Goal: Information Seeking & Learning: Learn about a topic

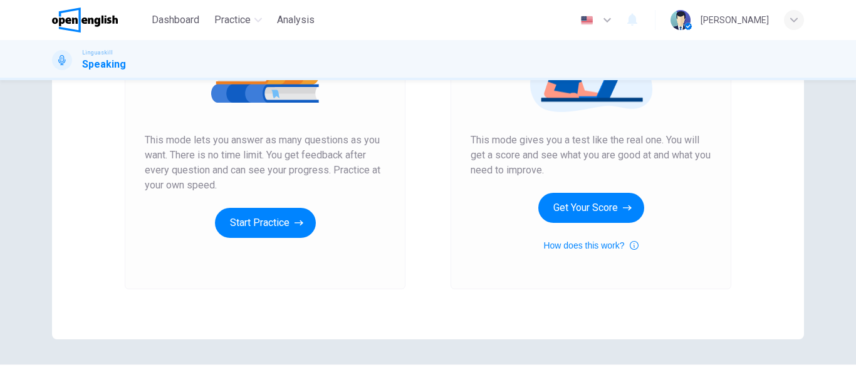
scroll to position [200, 0]
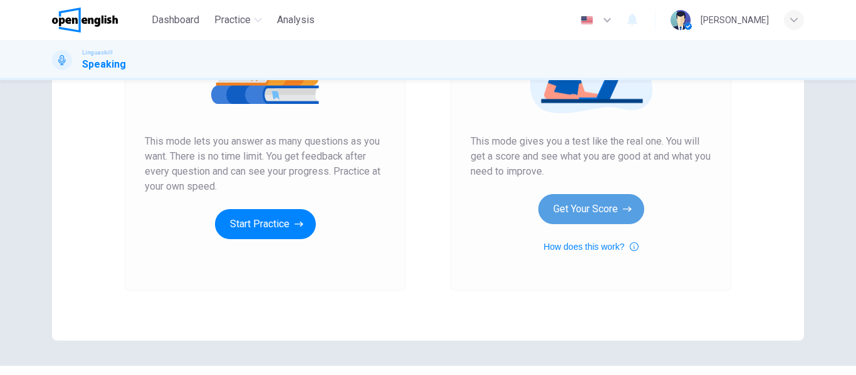
click at [612, 209] on button "Get Your Score" at bounding box center [591, 209] width 106 height 30
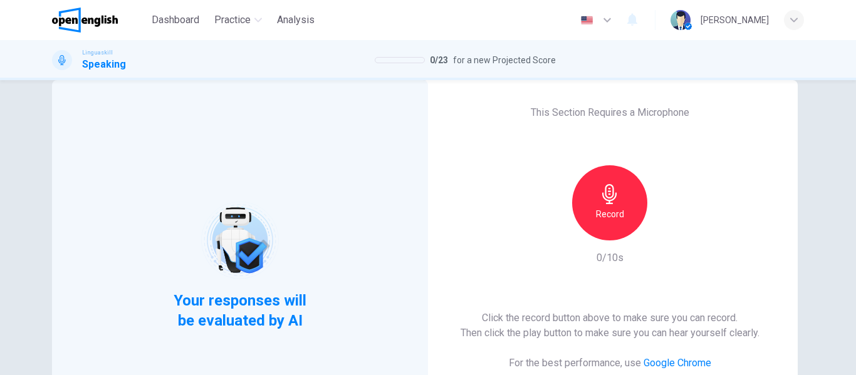
scroll to position [50, 0]
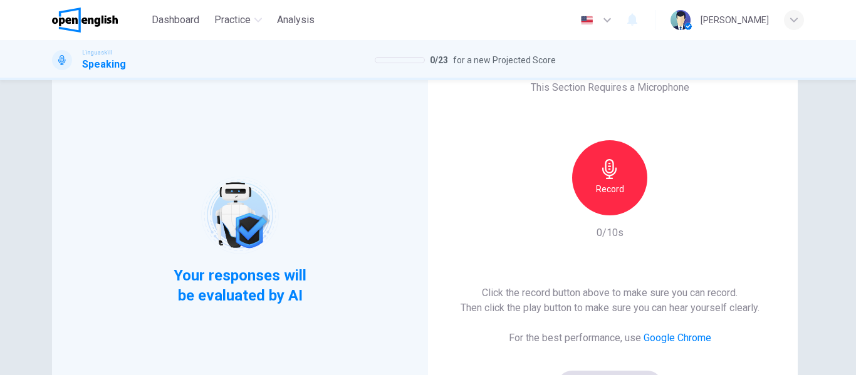
click at [617, 188] on h6 "Record" at bounding box center [610, 189] width 28 height 15
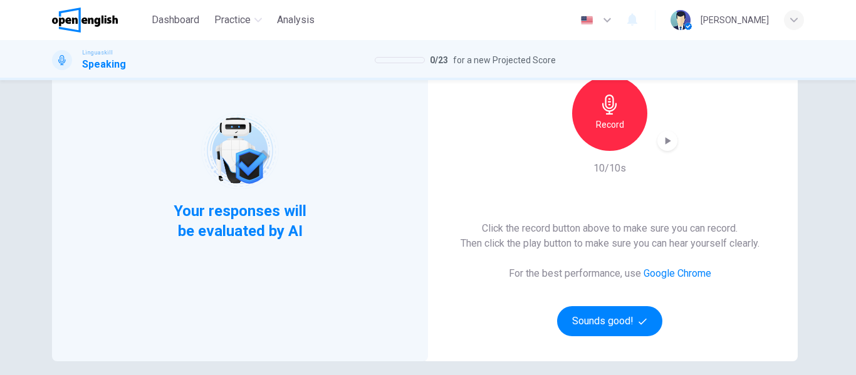
scroll to position [153, 0]
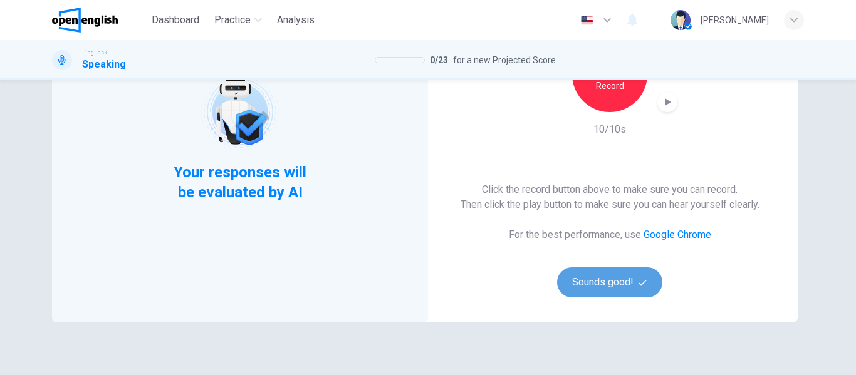
click at [618, 286] on button "Sounds good!" at bounding box center [609, 283] width 105 height 30
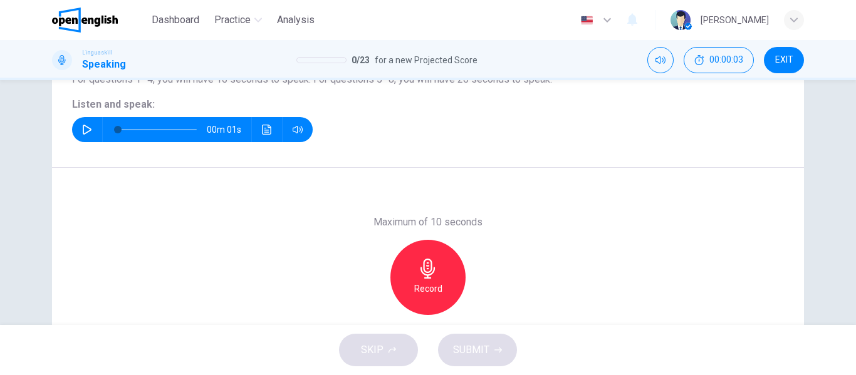
click at [441, 279] on div "Record" at bounding box center [427, 277] width 75 height 75
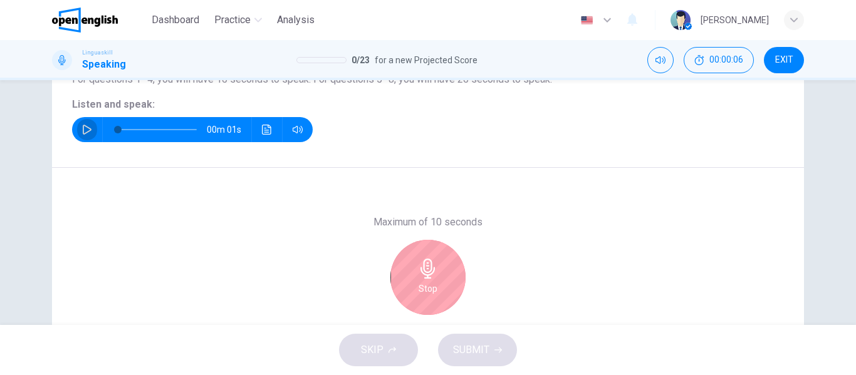
click at [86, 132] on icon "button" at bounding box center [87, 130] width 10 height 10
click at [427, 269] on icon "button" at bounding box center [428, 269] width 20 height 20
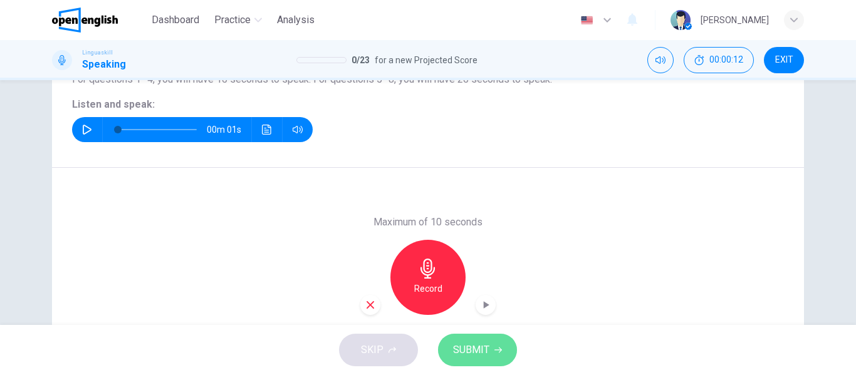
click at [490, 349] on button "SUBMIT" at bounding box center [477, 350] width 79 height 33
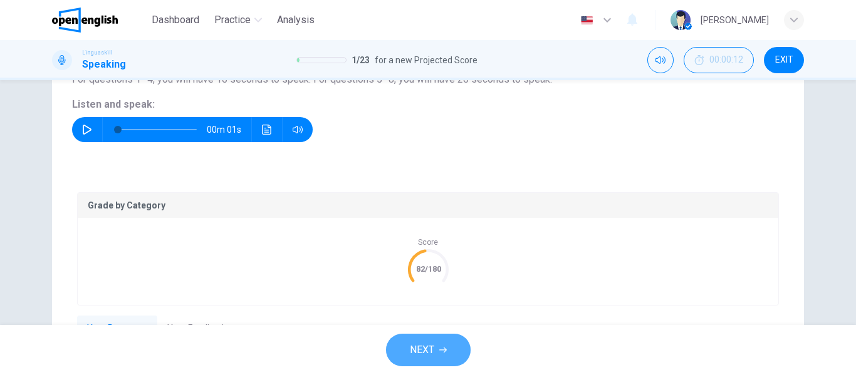
click at [436, 345] on button "NEXT" at bounding box center [428, 350] width 85 height 33
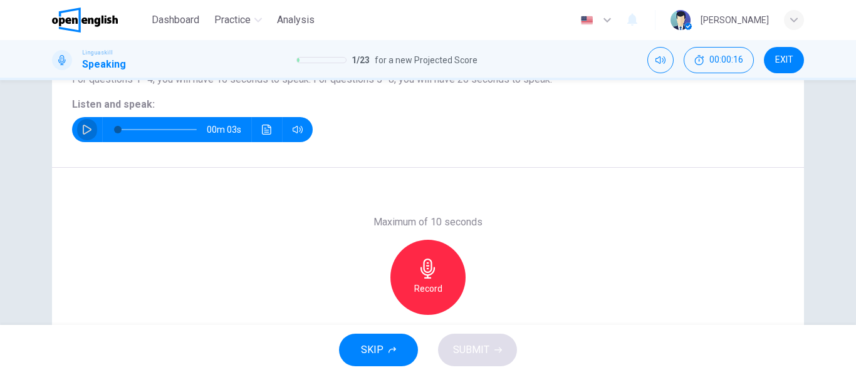
click at [80, 135] on button "button" at bounding box center [87, 129] width 20 height 25
click at [429, 276] on icon "button" at bounding box center [428, 269] width 20 height 20
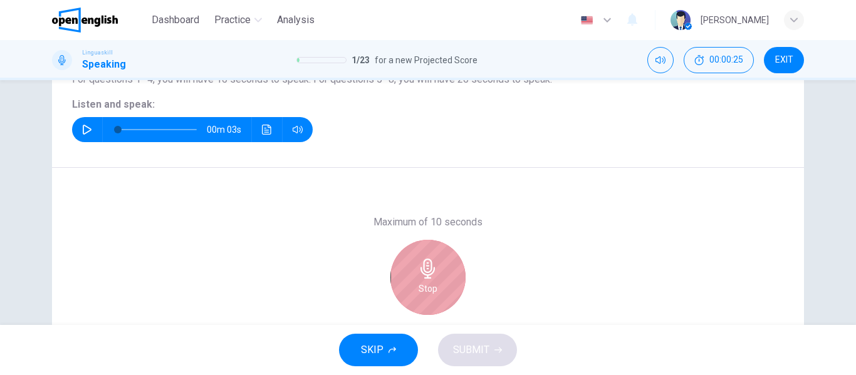
click at [445, 298] on div "Stop" at bounding box center [427, 277] width 75 height 75
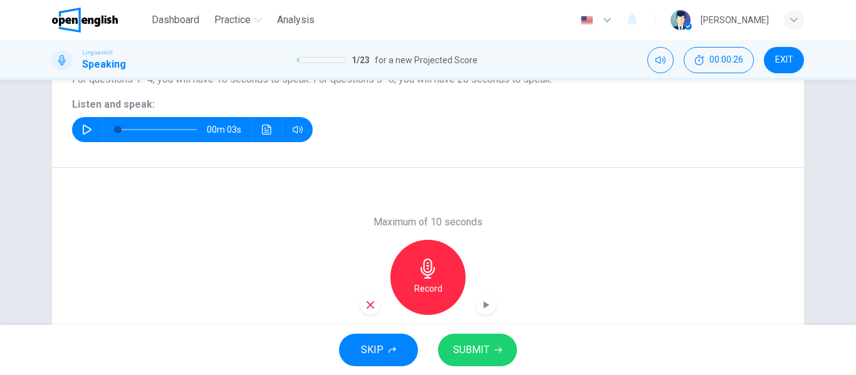
click at [482, 345] on span "SUBMIT" at bounding box center [471, 350] width 36 height 18
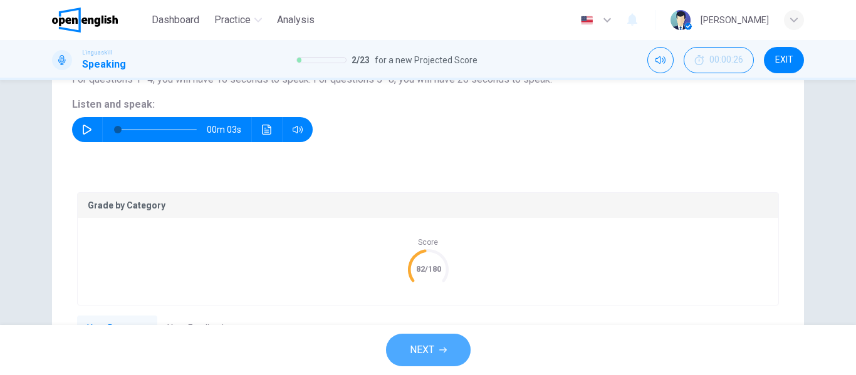
drag, startPoint x: 451, startPoint y: 348, endPoint x: 442, endPoint y: 365, distance: 19.6
click at [442, 365] on button "NEXT" at bounding box center [428, 350] width 85 height 33
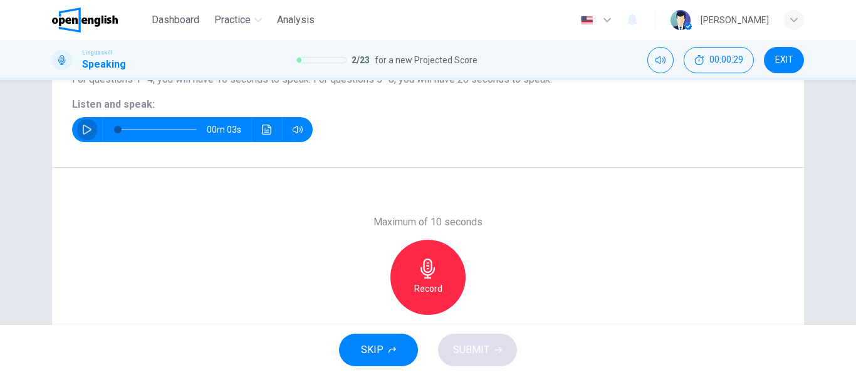
click at [82, 127] on icon "button" at bounding box center [87, 130] width 10 height 10
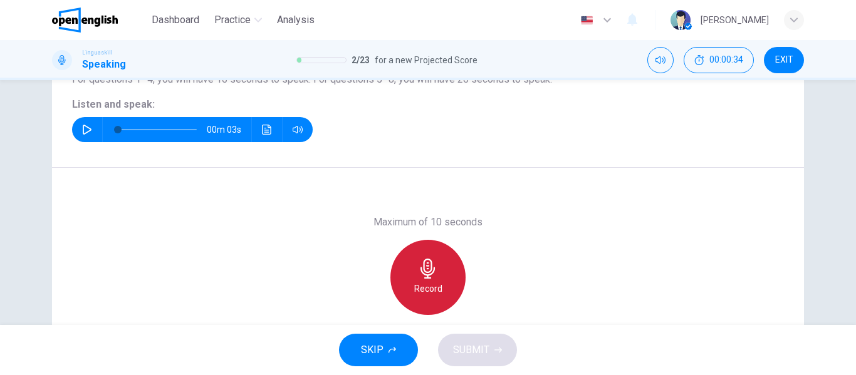
click at [433, 274] on icon "button" at bounding box center [428, 269] width 20 height 20
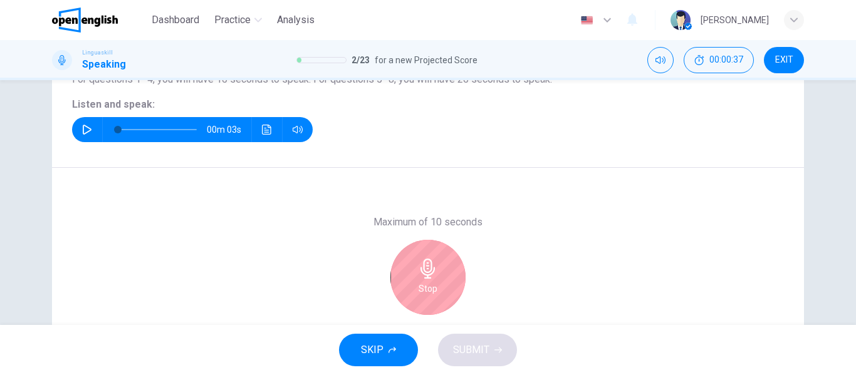
click at [433, 274] on icon "button" at bounding box center [428, 269] width 20 height 20
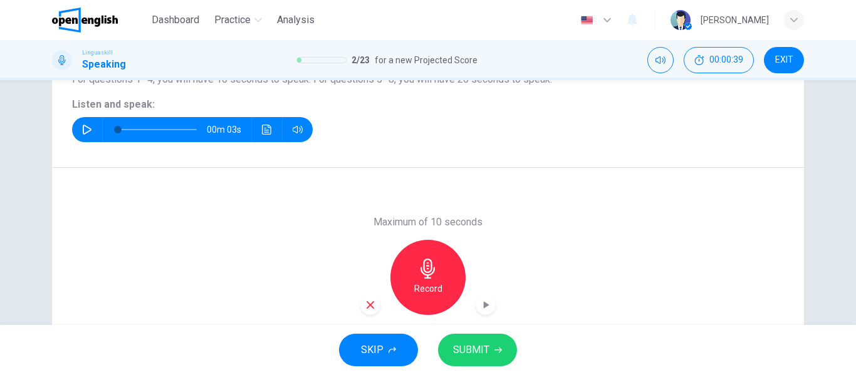
click at [482, 351] on span "SUBMIT" at bounding box center [471, 350] width 36 height 18
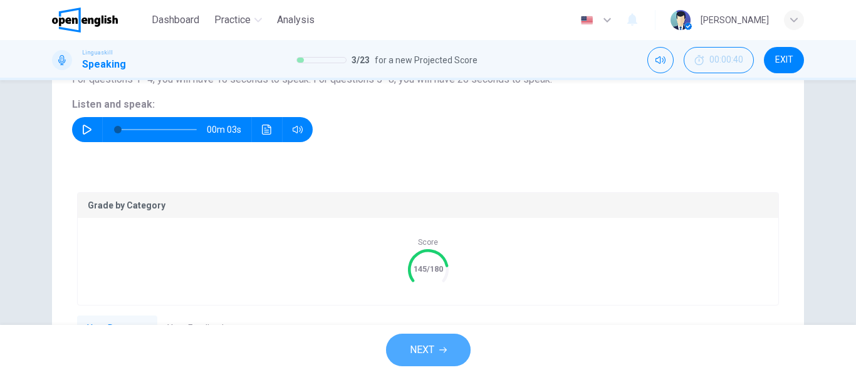
click at [426, 351] on span "NEXT" at bounding box center [422, 350] width 24 height 18
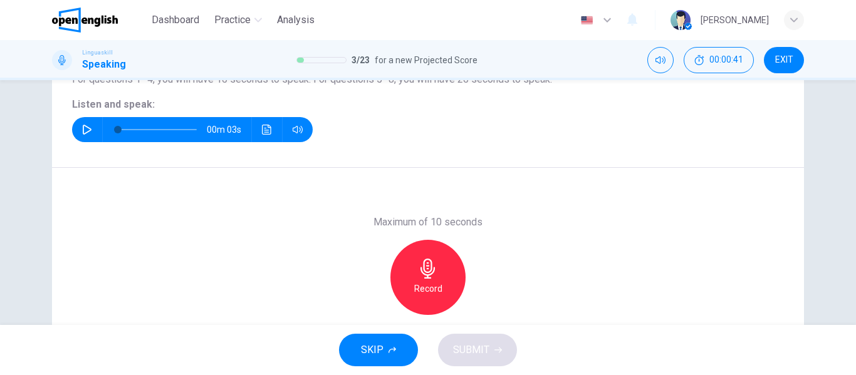
click at [86, 128] on icon "button" at bounding box center [87, 130] width 9 height 10
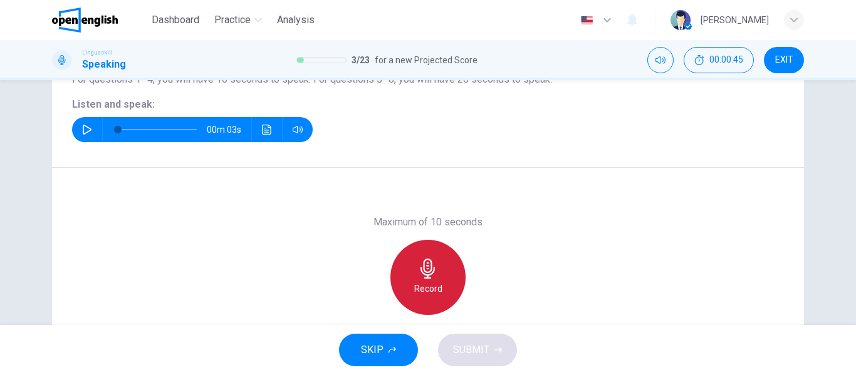
click at [410, 267] on div "Record" at bounding box center [427, 277] width 75 height 75
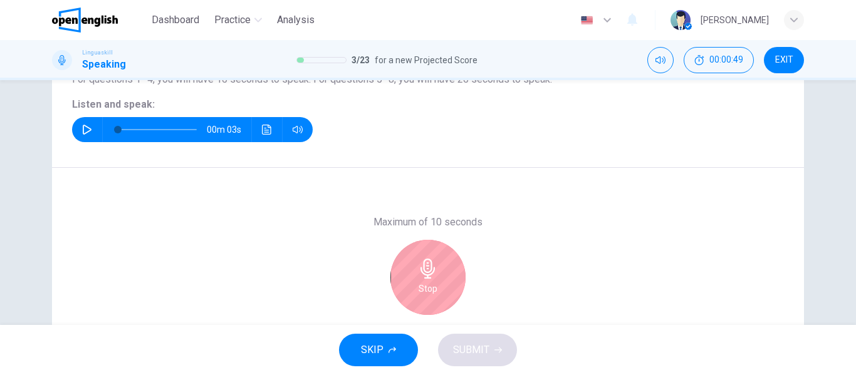
click at [445, 256] on div "Stop" at bounding box center [427, 277] width 75 height 75
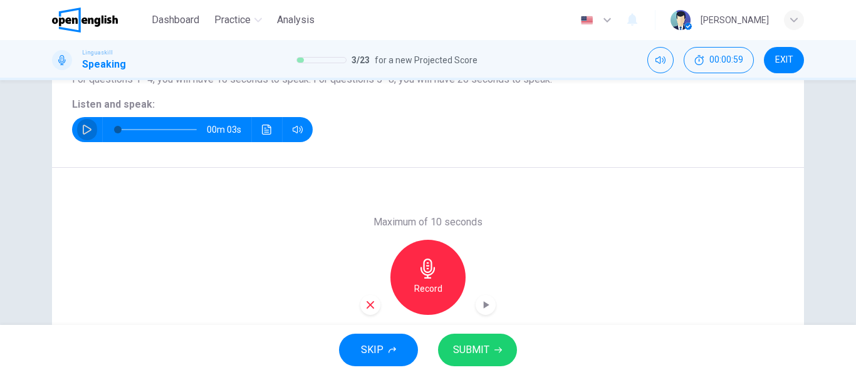
click at [83, 129] on icon "button" at bounding box center [87, 130] width 9 height 10
click at [484, 340] on button "SUBMIT" at bounding box center [477, 350] width 79 height 33
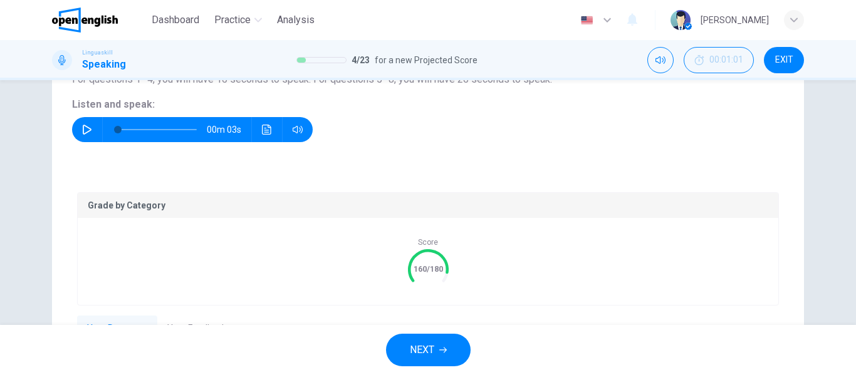
click at [457, 343] on button "NEXT" at bounding box center [428, 350] width 85 height 33
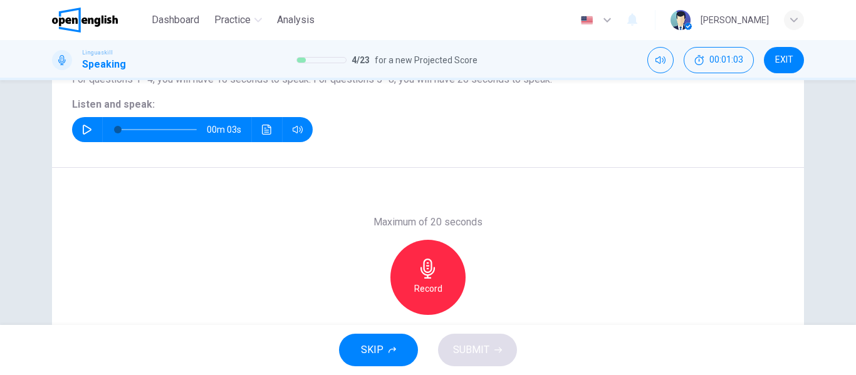
click at [78, 131] on button "button" at bounding box center [87, 129] width 20 height 25
click at [428, 283] on h6 "Record" at bounding box center [428, 288] width 28 height 15
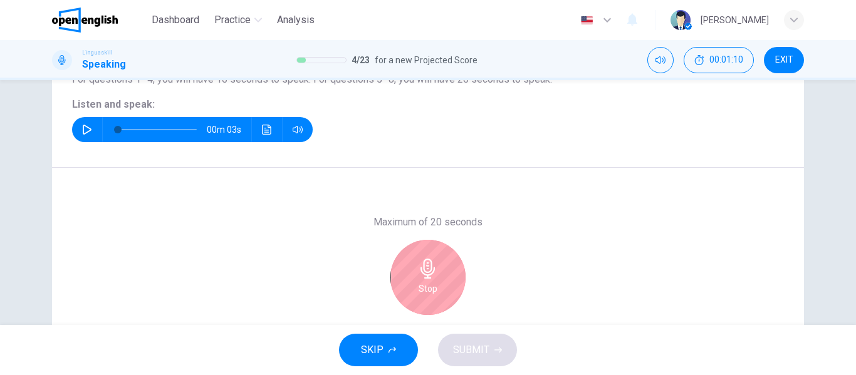
click at [428, 283] on h6 "Stop" at bounding box center [428, 288] width 19 height 15
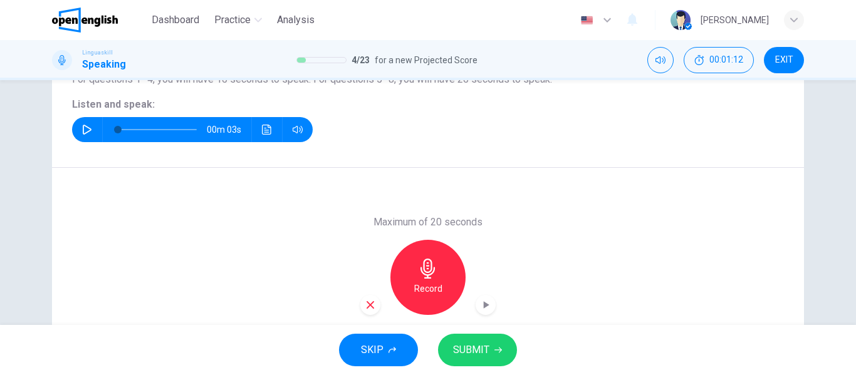
click at [472, 350] on span "SUBMIT" at bounding box center [471, 350] width 36 height 18
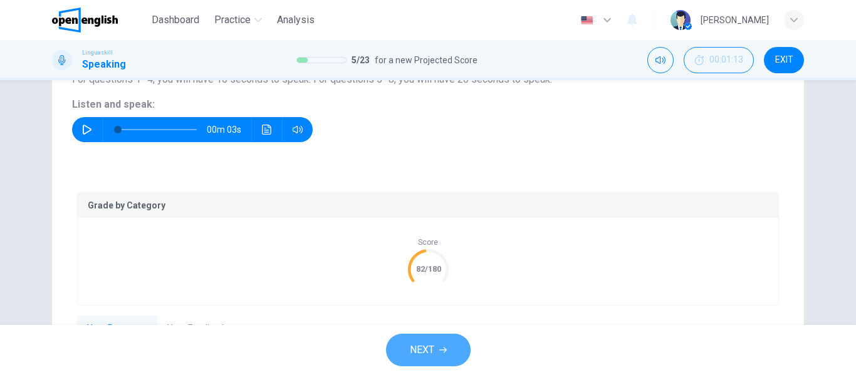
click at [419, 356] on span "NEXT" at bounding box center [422, 350] width 24 height 18
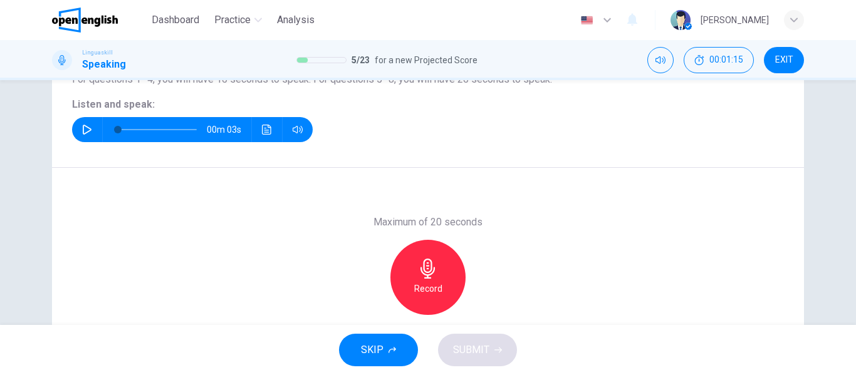
click at [86, 123] on button "button" at bounding box center [87, 129] width 20 height 25
click at [417, 294] on h6 "Record" at bounding box center [428, 288] width 28 height 15
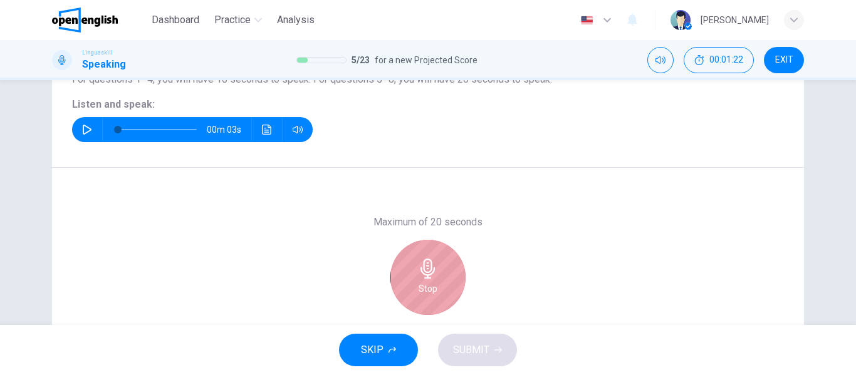
click at [419, 294] on h6 "Stop" at bounding box center [428, 288] width 19 height 15
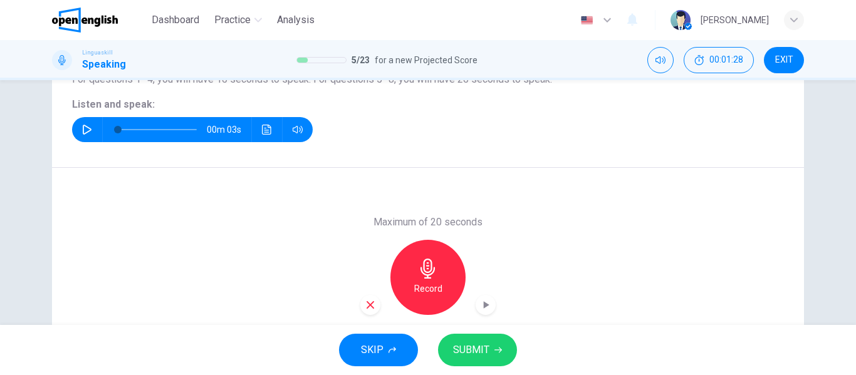
click at [484, 341] on button "SUBMIT" at bounding box center [477, 350] width 79 height 33
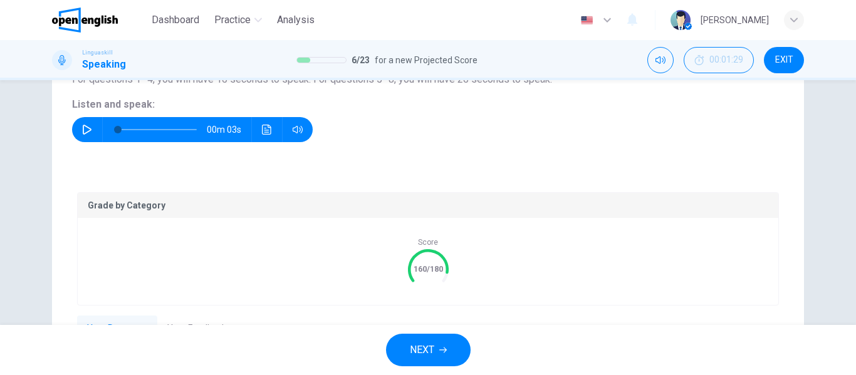
click at [457, 341] on button "NEXT" at bounding box center [428, 350] width 85 height 33
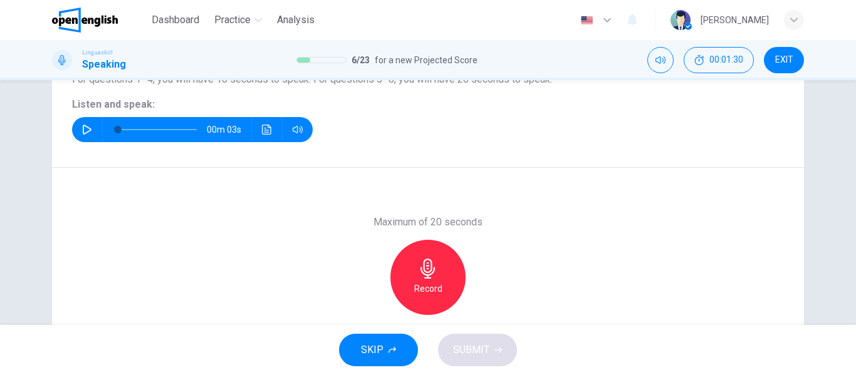
click at [88, 132] on icon "button" at bounding box center [87, 130] width 10 height 10
click at [445, 284] on div "Record" at bounding box center [427, 277] width 75 height 75
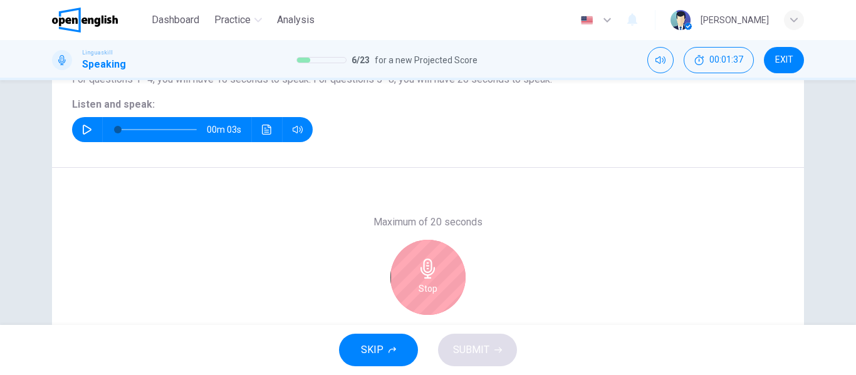
click at [421, 281] on h6 "Stop" at bounding box center [428, 288] width 19 height 15
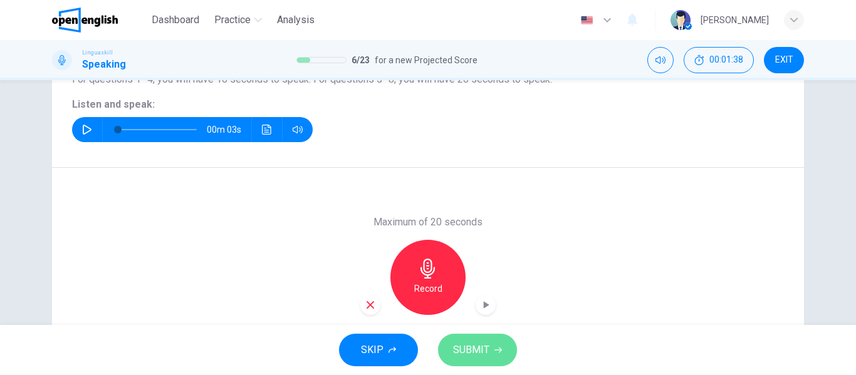
click at [484, 349] on span "SUBMIT" at bounding box center [471, 350] width 36 height 18
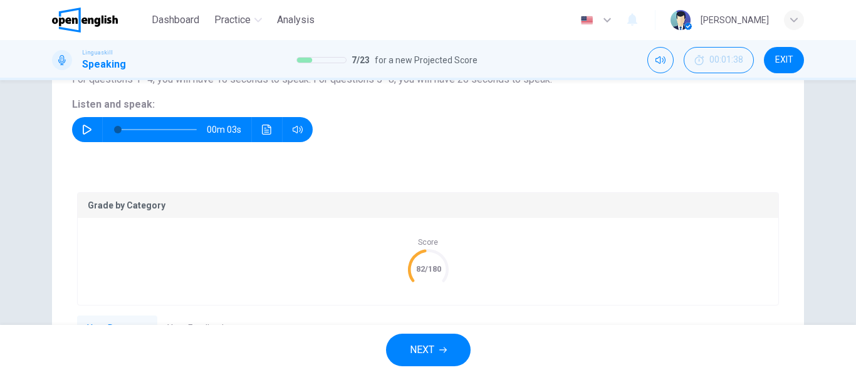
click at [445, 345] on button "NEXT" at bounding box center [428, 350] width 85 height 33
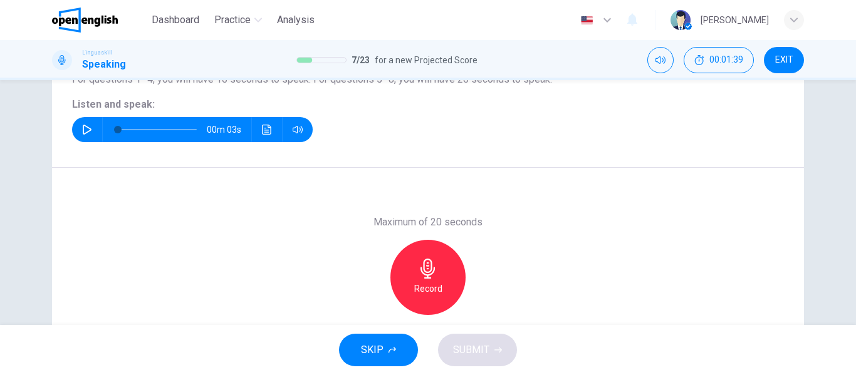
click at [84, 128] on icon "button" at bounding box center [87, 130] width 10 height 10
type input "*"
click at [445, 288] on div "Record" at bounding box center [427, 277] width 75 height 75
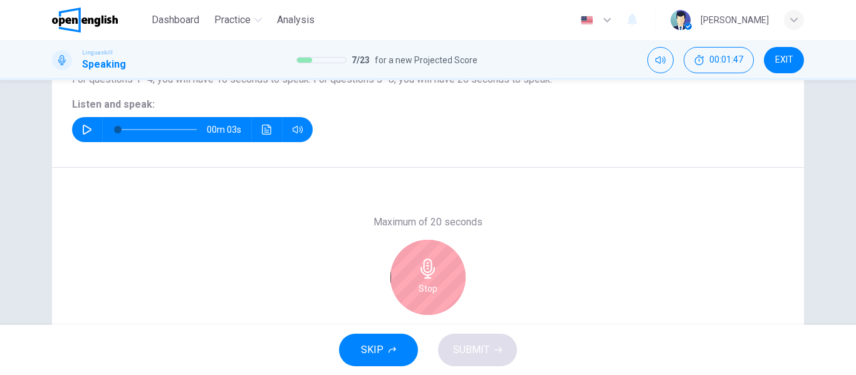
click at [445, 288] on div "Stop" at bounding box center [427, 277] width 75 height 75
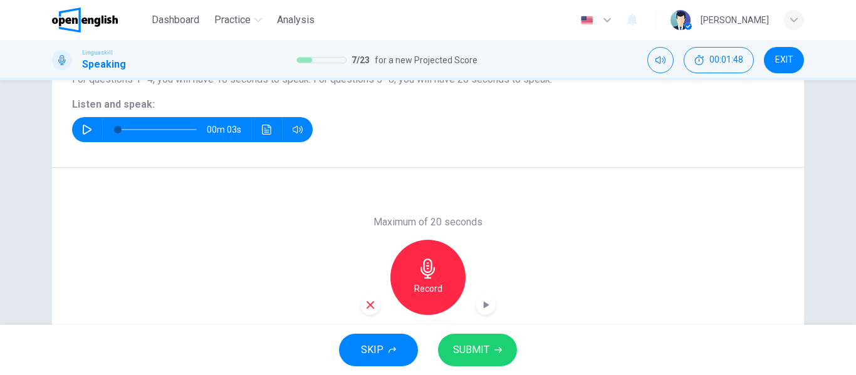
click at [486, 355] on span "SUBMIT" at bounding box center [471, 350] width 36 height 18
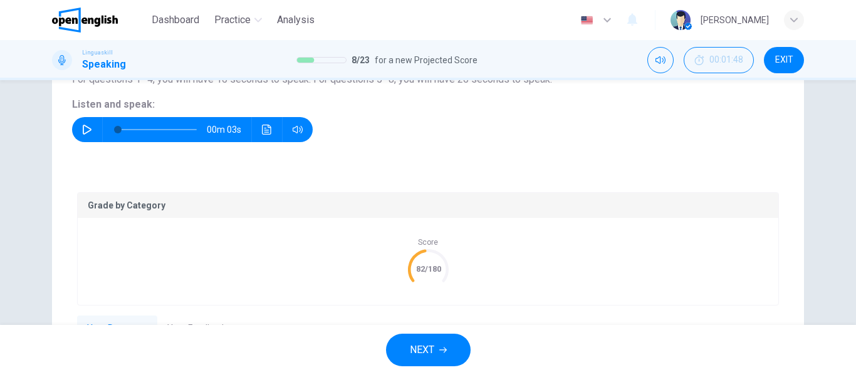
click at [441, 355] on button "NEXT" at bounding box center [428, 350] width 85 height 33
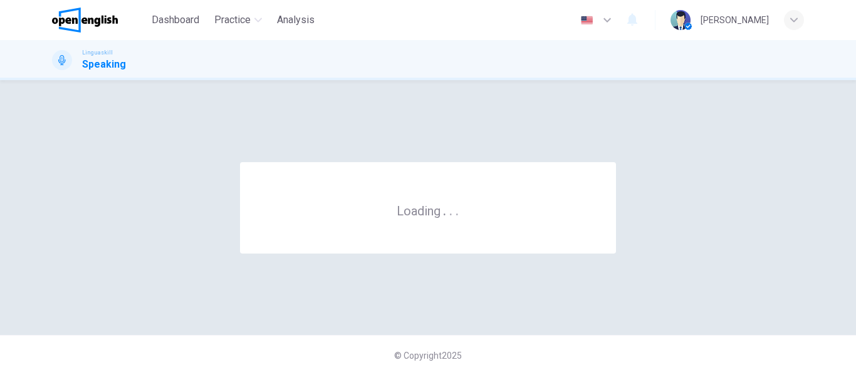
scroll to position [0, 0]
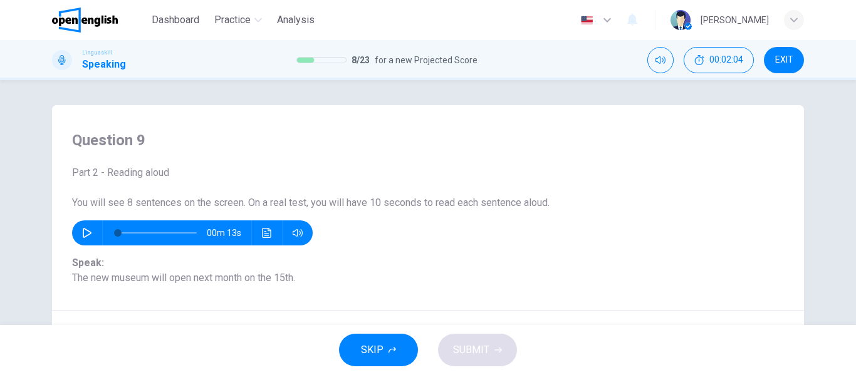
click at [82, 226] on button "button" at bounding box center [87, 233] width 20 height 25
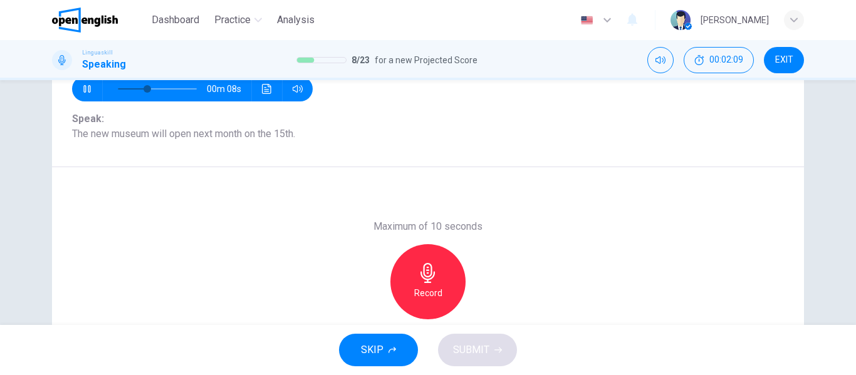
scroll to position [140, 0]
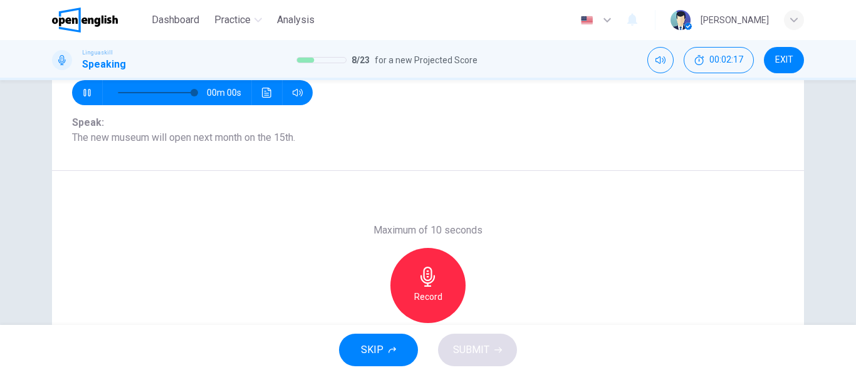
type input "*"
click at [427, 276] on icon "button" at bounding box center [428, 277] width 20 height 20
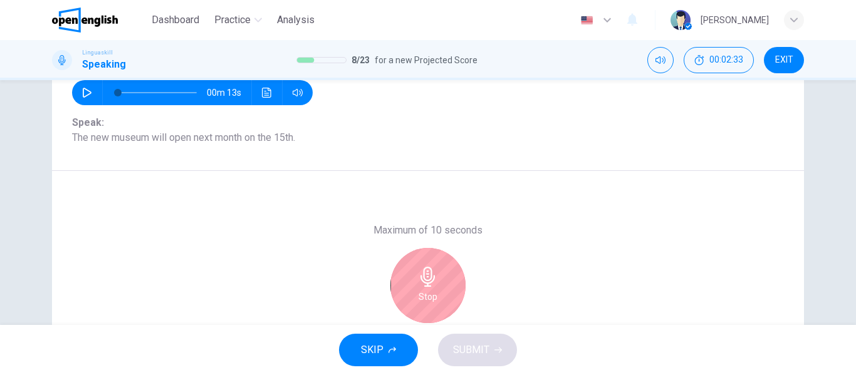
click at [427, 276] on icon "button" at bounding box center [428, 277] width 20 height 20
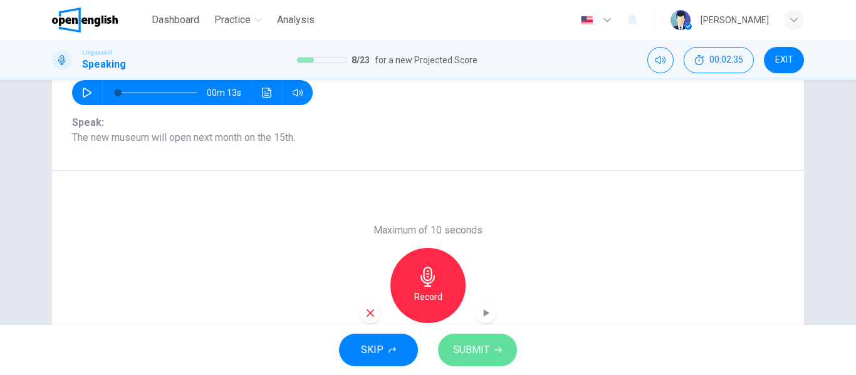
click at [484, 336] on button "SUBMIT" at bounding box center [477, 350] width 79 height 33
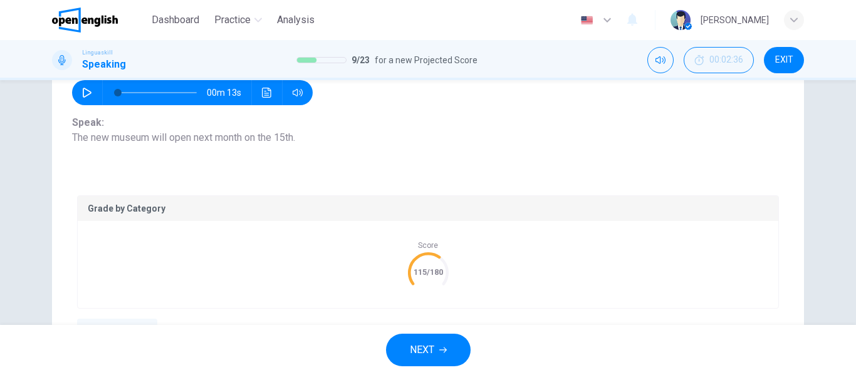
click at [440, 354] on button "NEXT" at bounding box center [428, 350] width 85 height 33
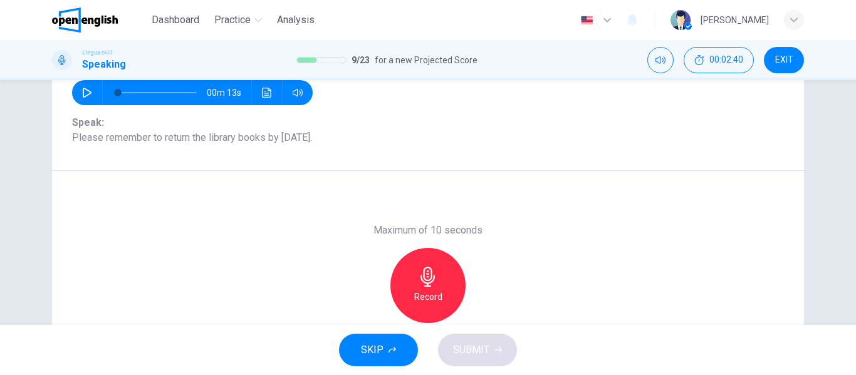
click at [435, 298] on h6 "Record" at bounding box center [428, 296] width 28 height 15
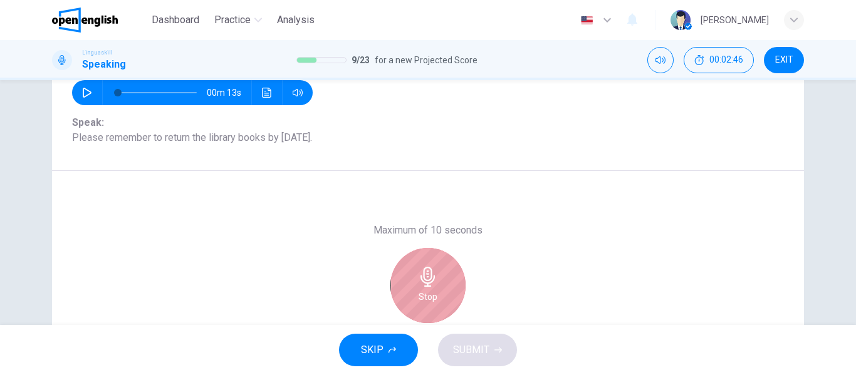
click at [435, 298] on div "Stop" at bounding box center [427, 285] width 75 height 75
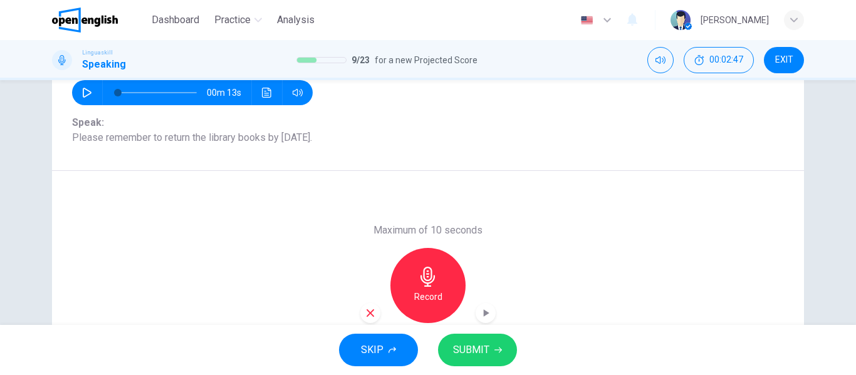
click at [471, 346] on span "SUBMIT" at bounding box center [471, 350] width 36 height 18
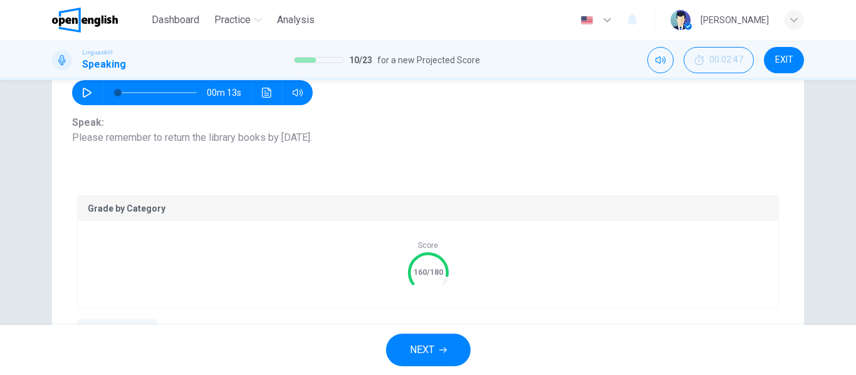
click at [453, 348] on button "NEXT" at bounding box center [428, 350] width 85 height 33
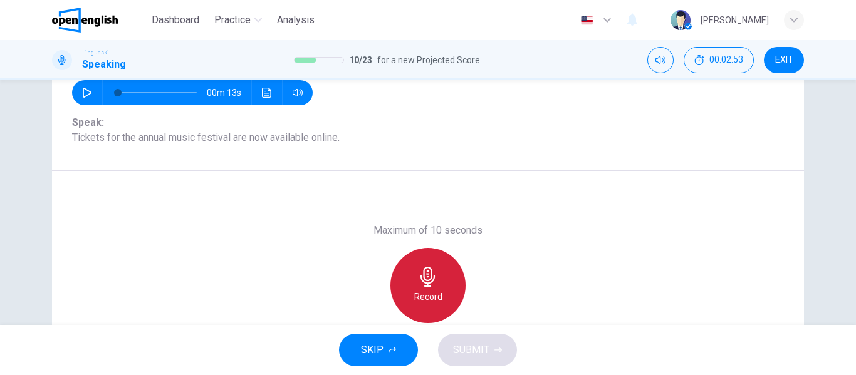
click at [421, 286] on icon "button" at bounding box center [428, 277] width 20 height 20
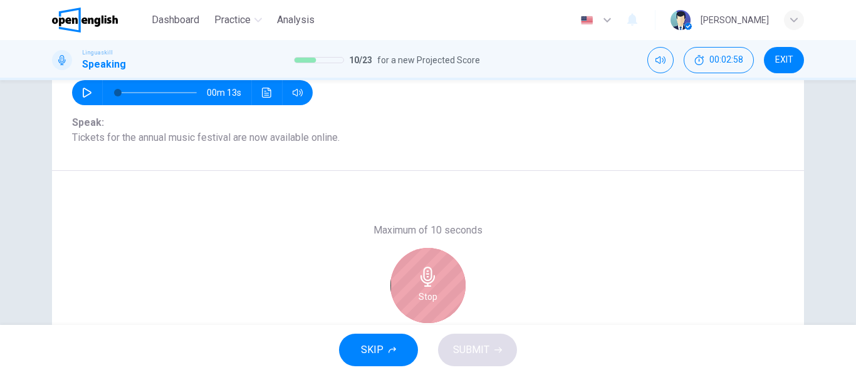
click at [421, 286] on icon "button" at bounding box center [428, 277] width 20 height 20
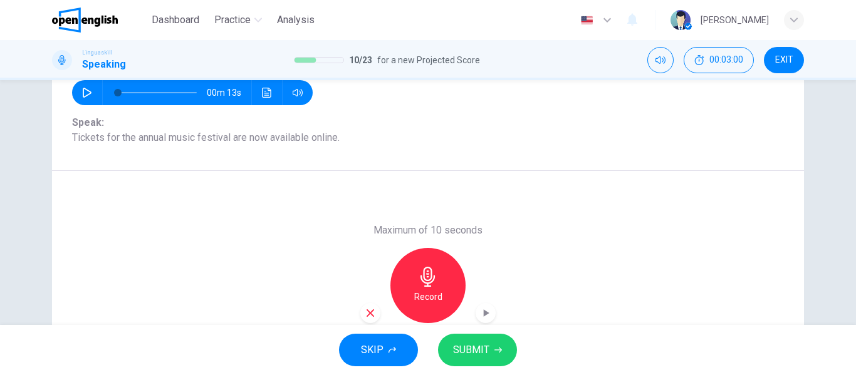
click at [489, 344] on button "SUBMIT" at bounding box center [477, 350] width 79 height 33
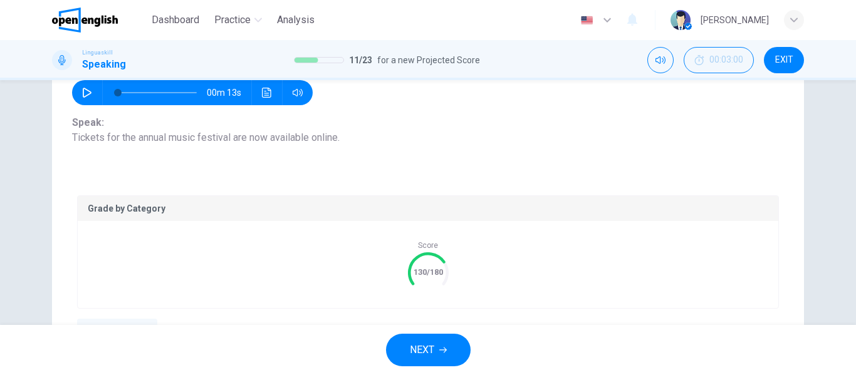
click at [434, 345] on span "NEXT" at bounding box center [422, 350] width 24 height 18
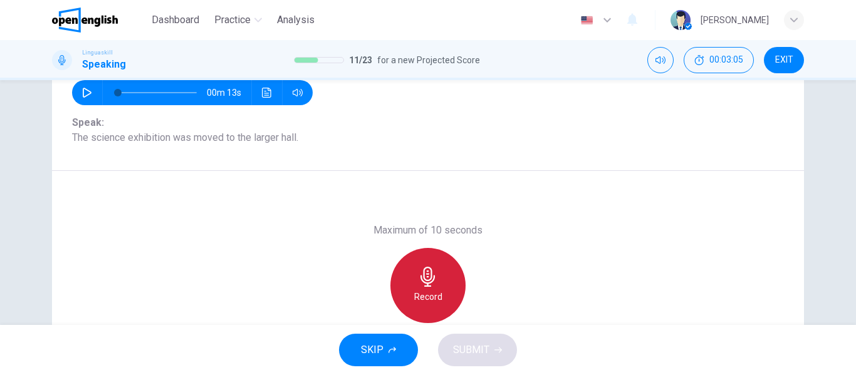
click at [447, 282] on div "Record" at bounding box center [427, 285] width 75 height 75
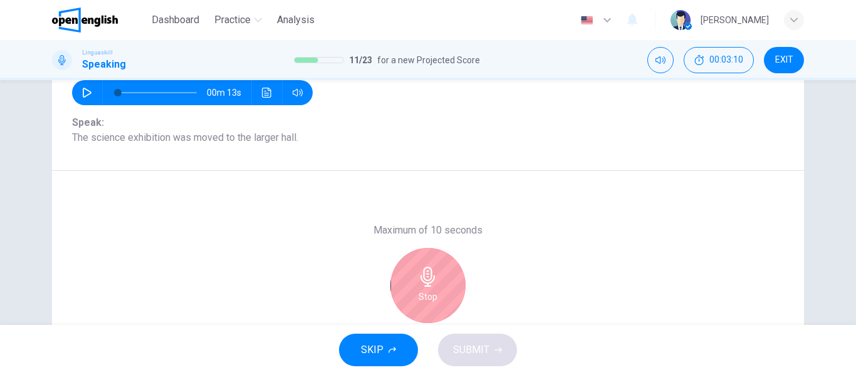
click at [447, 282] on div "Stop" at bounding box center [427, 285] width 75 height 75
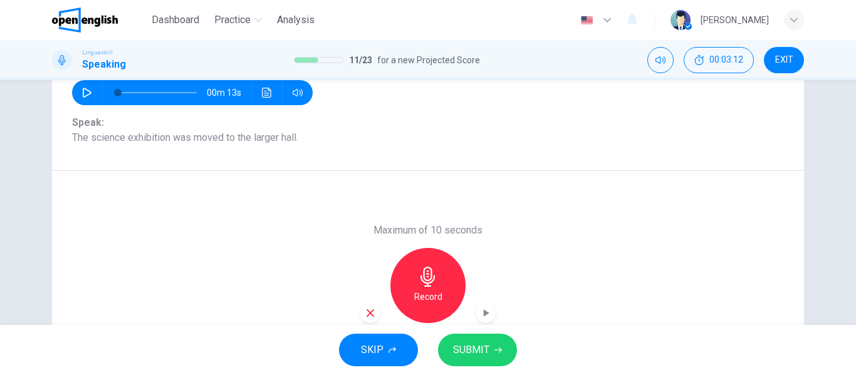
click at [472, 338] on button "SUBMIT" at bounding box center [477, 350] width 79 height 33
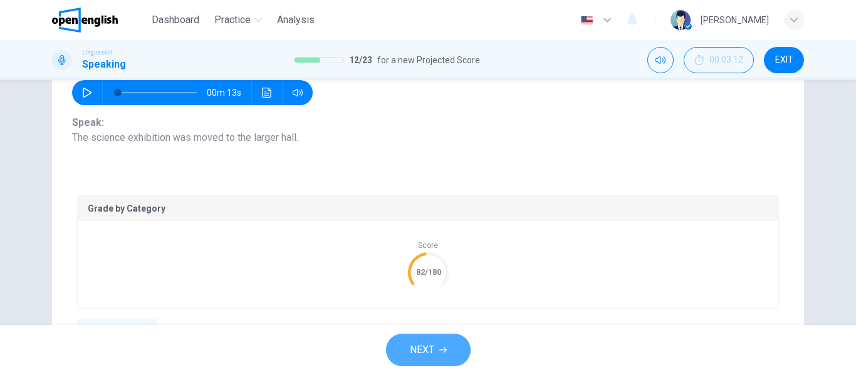
click at [444, 346] on button "NEXT" at bounding box center [428, 350] width 85 height 33
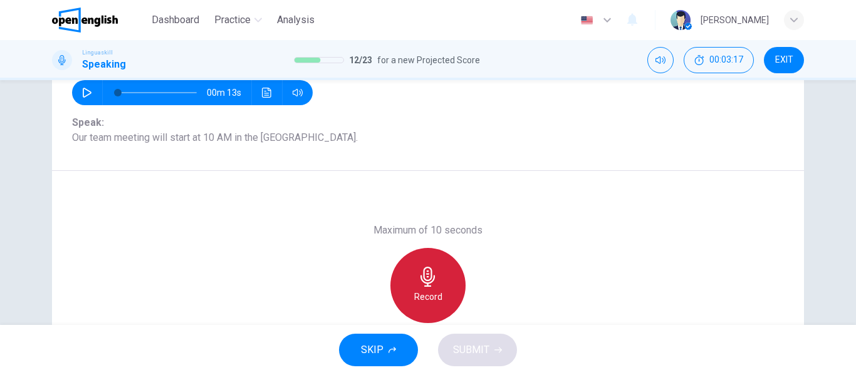
click at [432, 289] on h6 "Record" at bounding box center [428, 296] width 28 height 15
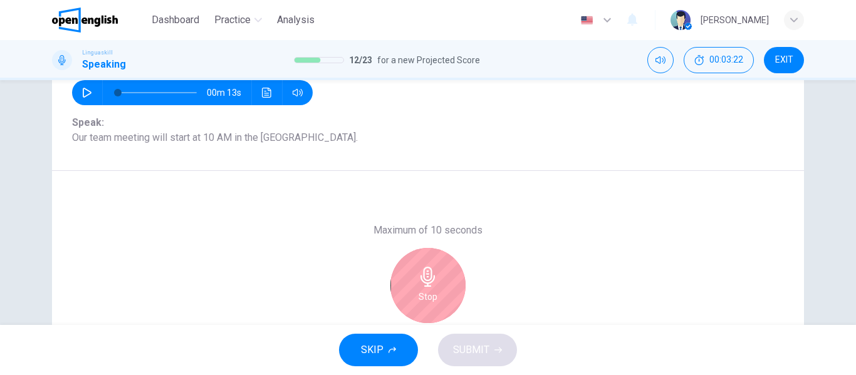
click at [432, 289] on h6 "Stop" at bounding box center [428, 296] width 19 height 15
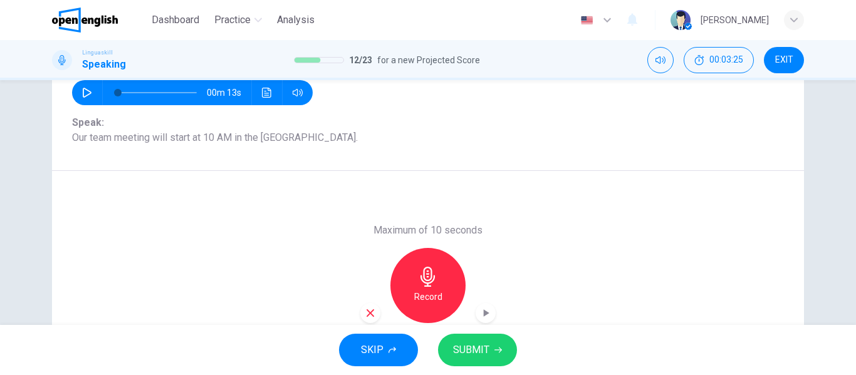
click at [477, 356] on span "SUBMIT" at bounding box center [471, 350] width 36 height 18
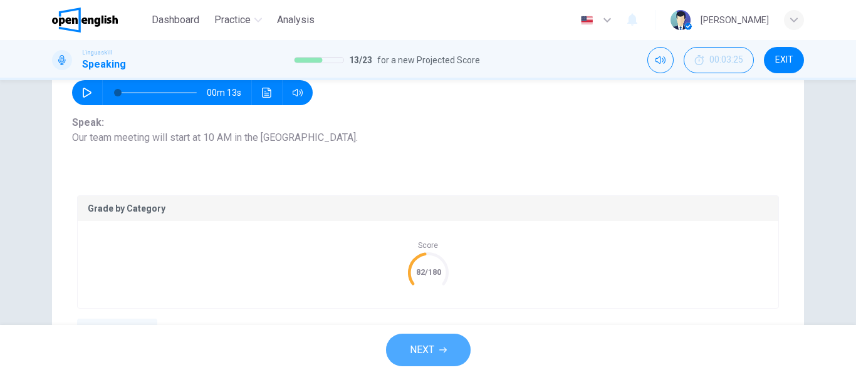
click at [425, 345] on span "NEXT" at bounding box center [422, 350] width 24 height 18
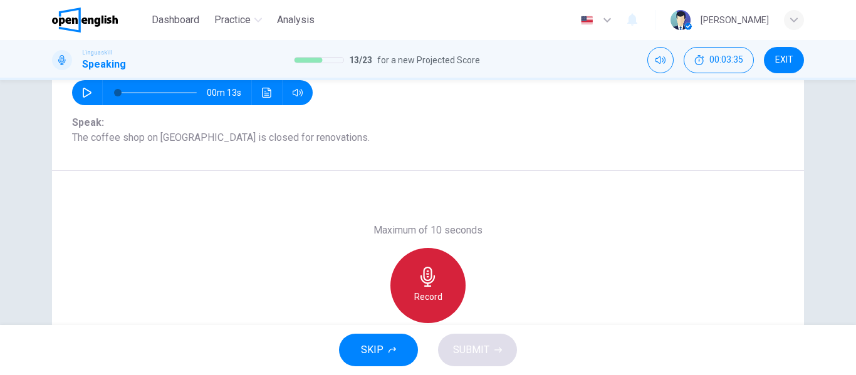
drag, startPoint x: 436, startPoint y: 286, endPoint x: 429, endPoint y: 286, distance: 6.9
click at [429, 286] on div "Record" at bounding box center [427, 285] width 75 height 75
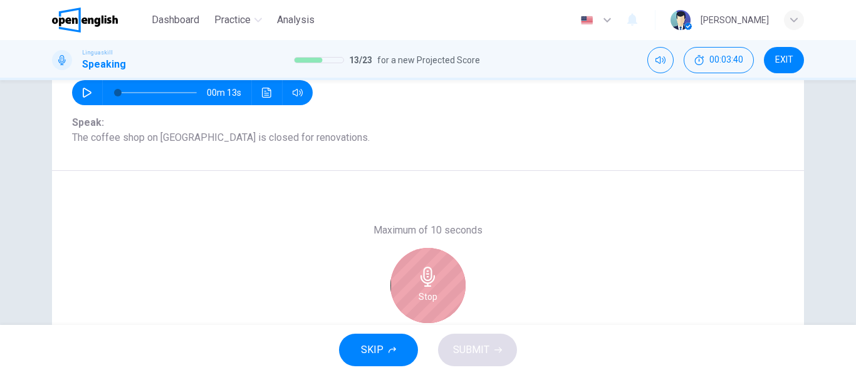
click at [429, 286] on icon "button" at bounding box center [428, 277] width 20 height 20
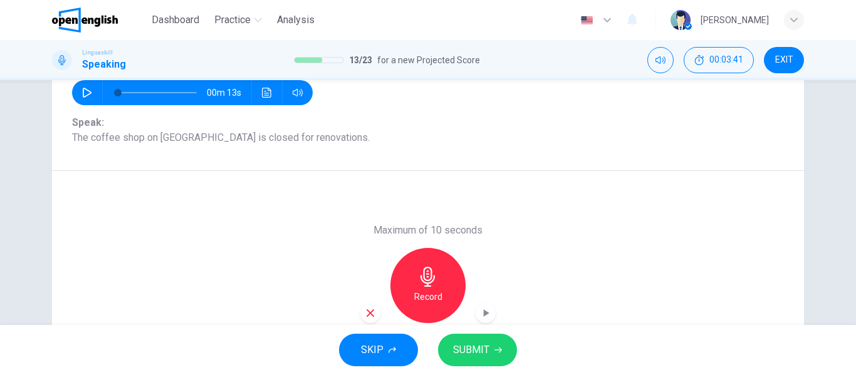
click at [467, 347] on span "SUBMIT" at bounding box center [471, 350] width 36 height 18
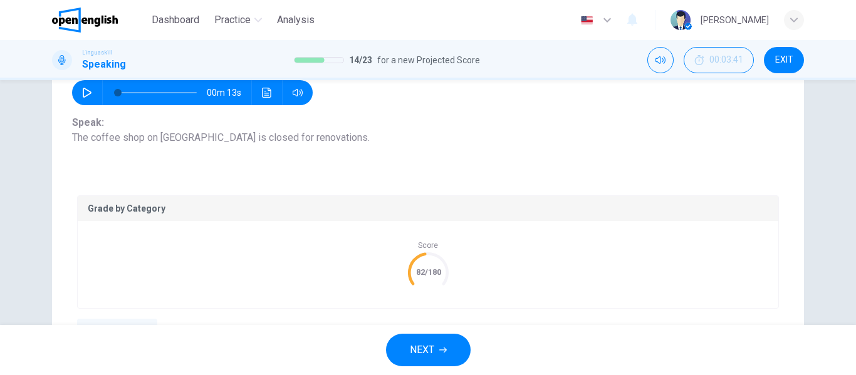
click at [451, 353] on button "NEXT" at bounding box center [428, 350] width 85 height 33
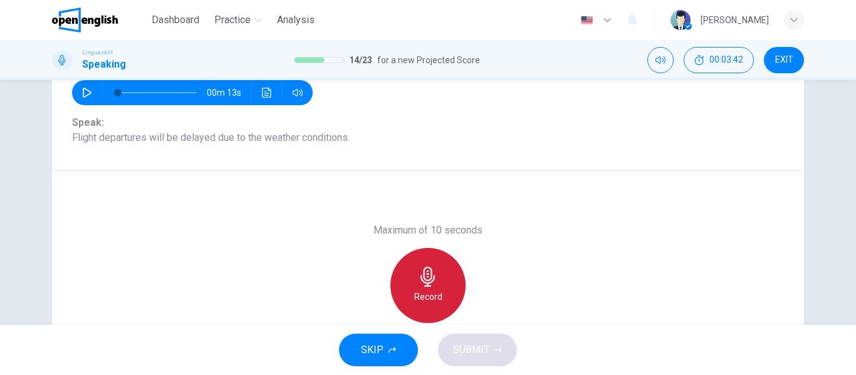
click at [437, 302] on h6 "Record" at bounding box center [428, 296] width 28 height 15
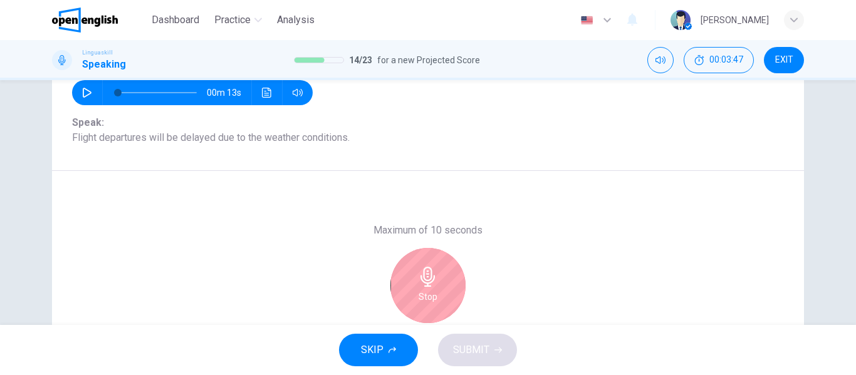
click at [437, 302] on div "Stop" at bounding box center [427, 285] width 75 height 75
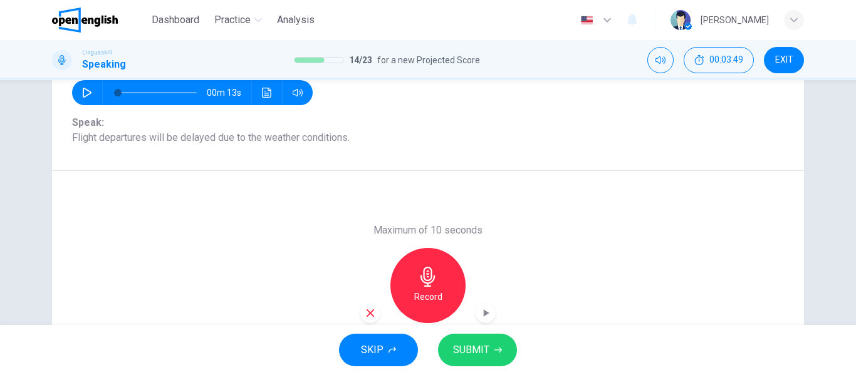
click at [486, 346] on span "SUBMIT" at bounding box center [471, 350] width 36 height 18
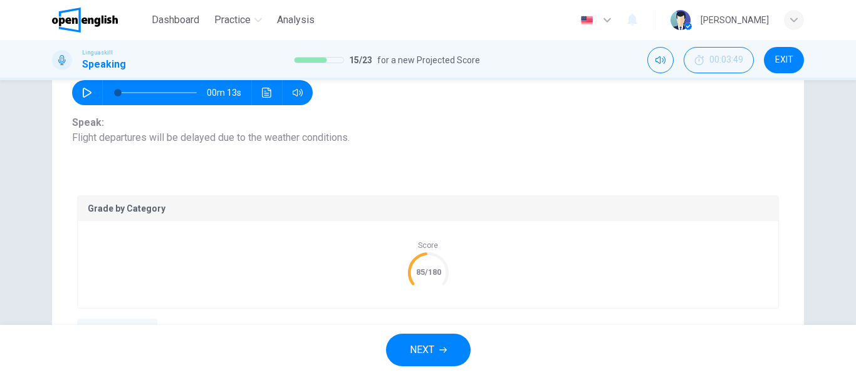
click at [420, 350] on span "NEXT" at bounding box center [422, 350] width 24 height 18
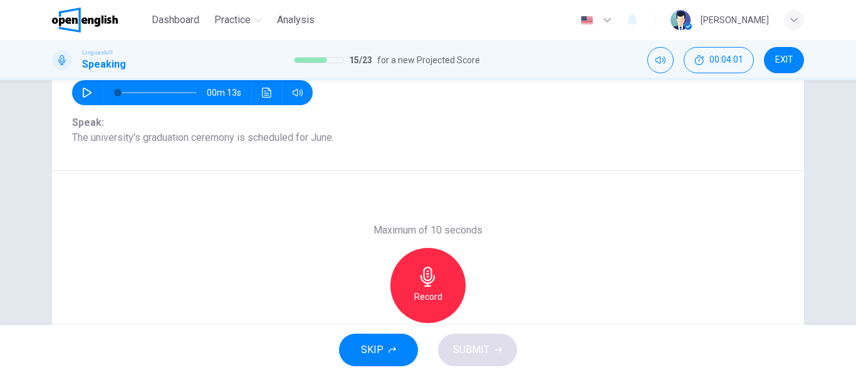
click at [422, 301] on h6 "Record" at bounding box center [428, 296] width 28 height 15
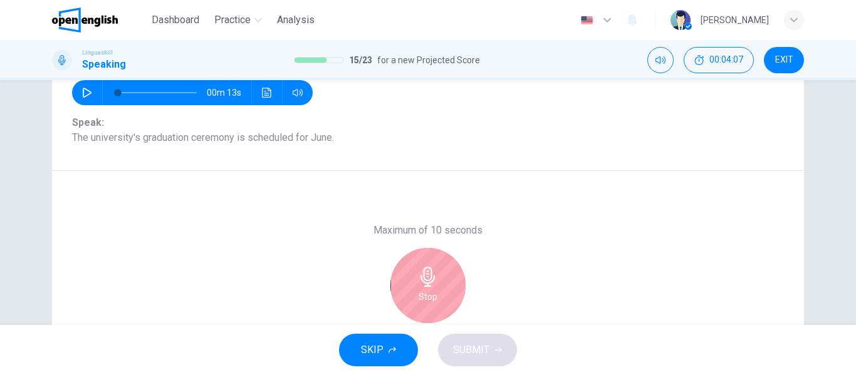
click at [422, 301] on h6 "Stop" at bounding box center [428, 296] width 19 height 15
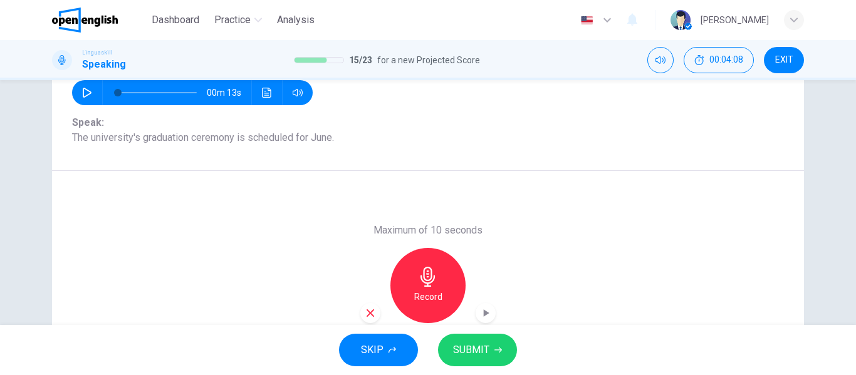
click at [471, 347] on span "SUBMIT" at bounding box center [471, 350] width 36 height 18
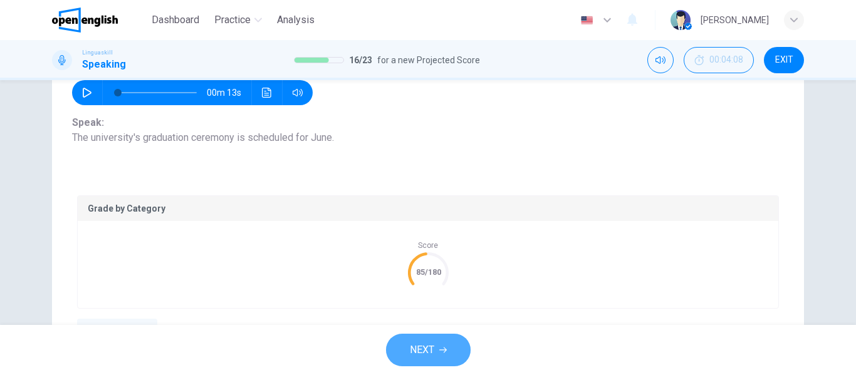
click at [465, 353] on button "NEXT" at bounding box center [428, 350] width 85 height 33
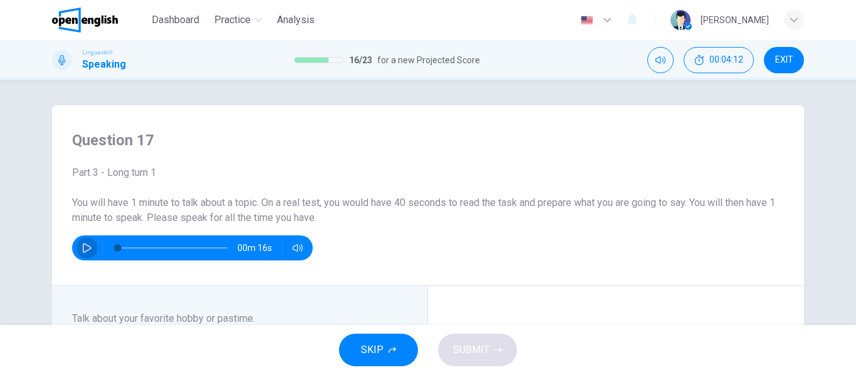
click at [85, 244] on icon "button" at bounding box center [87, 248] width 10 height 10
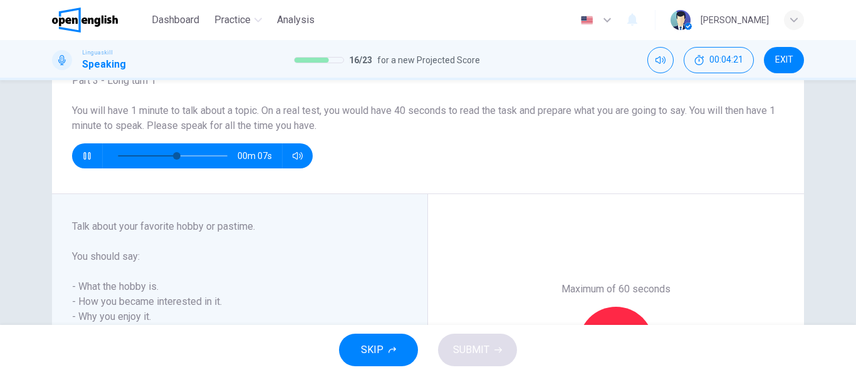
scroll to position [100, 0]
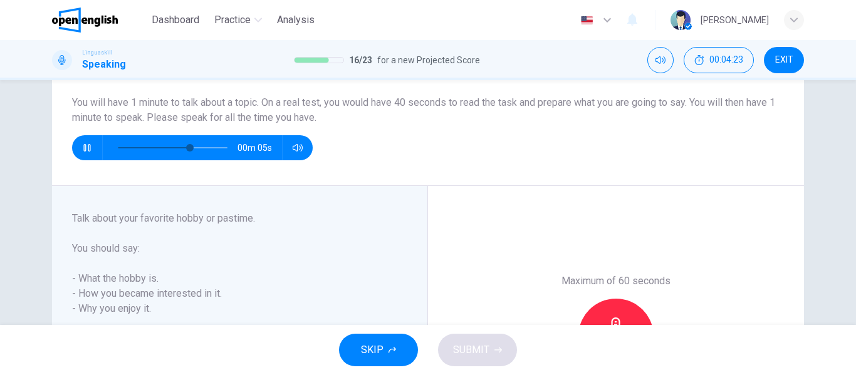
click at [850, 330] on div "SKIP SUBMIT" at bounding box center [428, 350] width 856 height 50
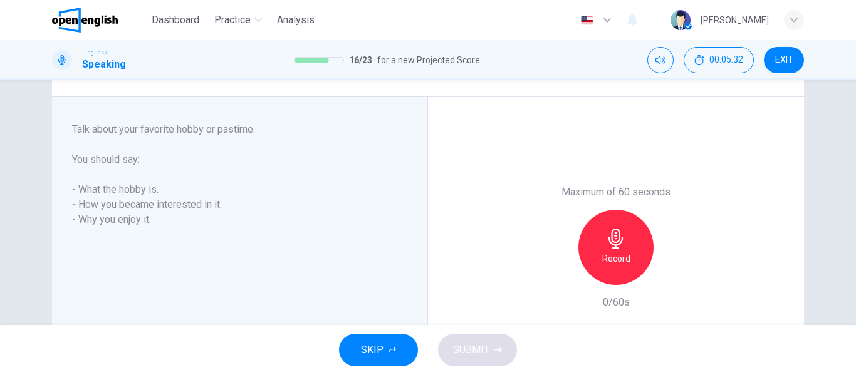
scroll to position [200, 0]
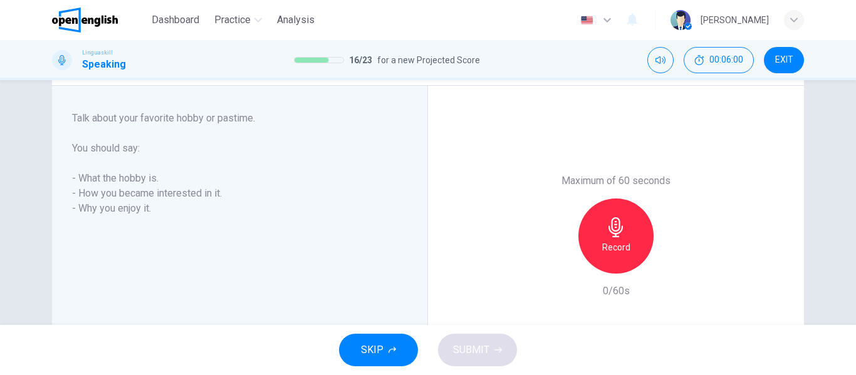
click at [621, 251] on h6 "Record" at bounding box center [616, 247] width 28 height 15
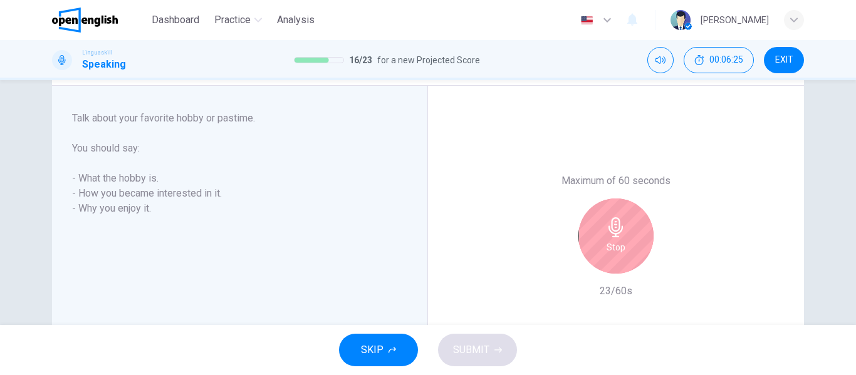
click at [620, 251] on h6 "Stop" at bounding box center [615, 247] width 19 height 15
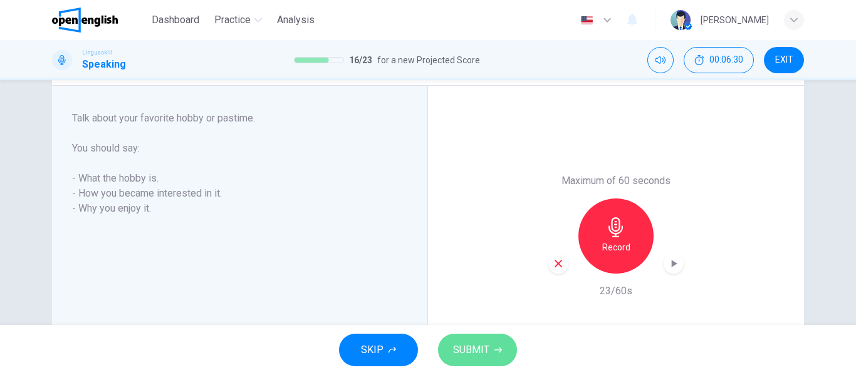
click at [484, 346] on span "SUBMIT" at bounding box center [471, 350] width 36 height 18
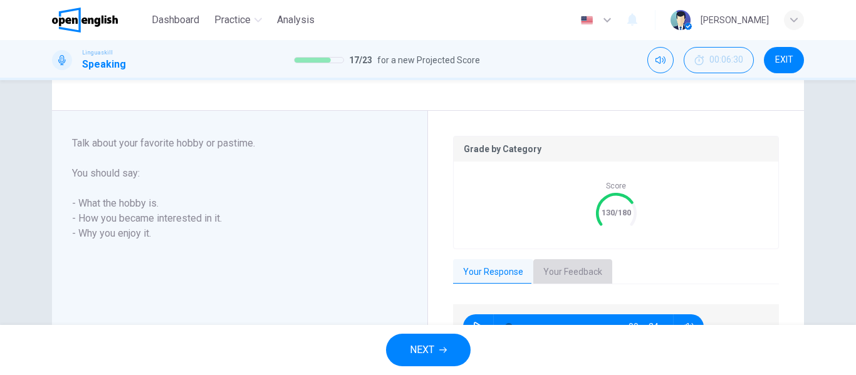
click at [576, 270] on button "Your Feedback" at bounding box center [572, 272] width 79 height 26
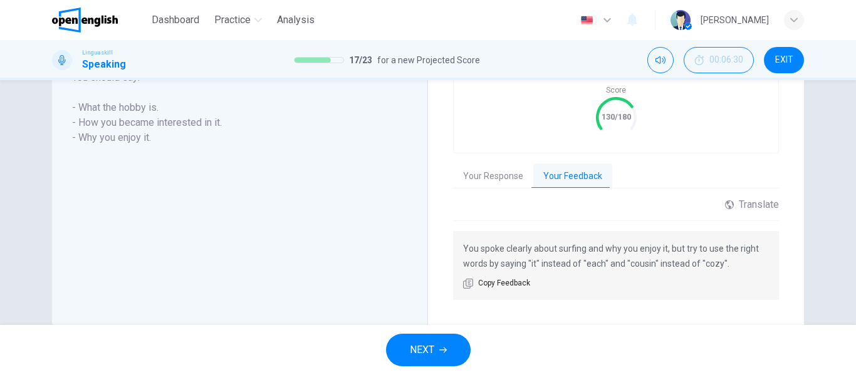
scroll to position [323, 0]
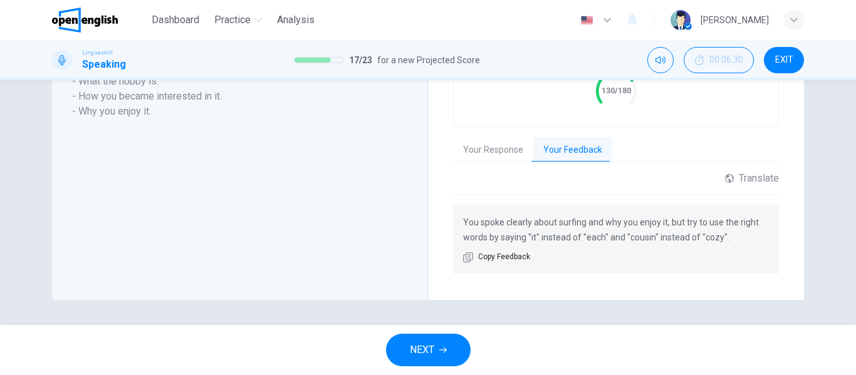
drag, startPoint x: 460, startPoint y: 224, endPoint x: 552, endPoint y: 251, distance: 95.5
click at [552, 251] on div "You spoke clearly about surfing and why you enjoy it, but try to use the right …" at bounding box center [616, 239] width 326 height 69
drag, startPoint x: 462, startPoint y: 219, endPoint x: 594, endPoint y: 236, distance: 133.2
click at [594, 236] on p "You spoke clearly about surfing and why you enjoy it, but try to use the right …" at bounding box center [616, 230] width 306 height 30
click at [446, 332] on div "NEXT" at bounding box center [428, 350] width 856 height 50
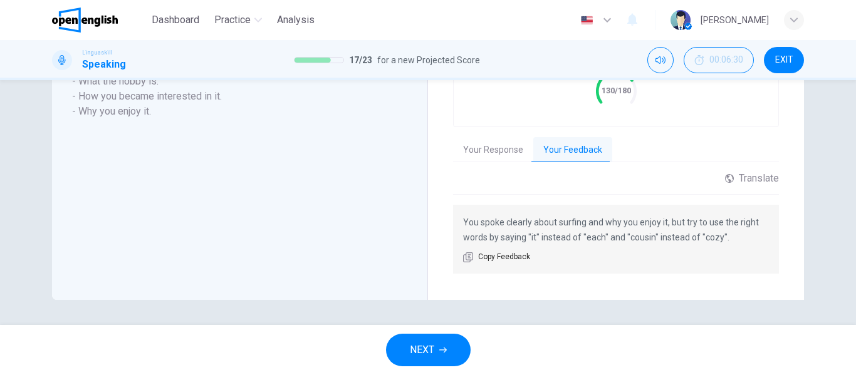
click at [445, 345] on button "NEXT" at bounding box center [428, 350] width 85 height 33
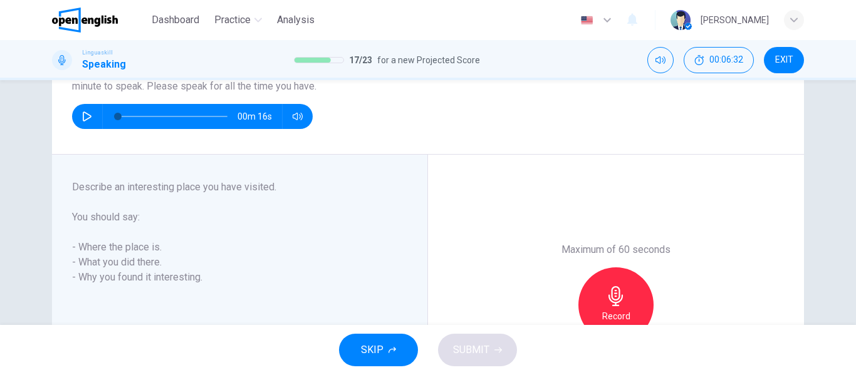
scroll to position [122, 0]
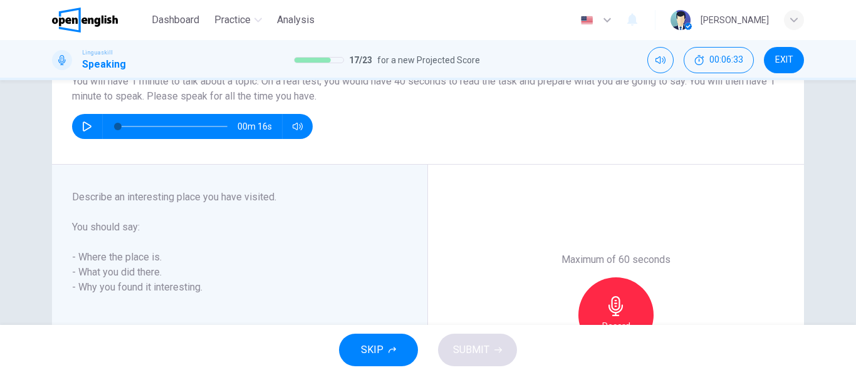
click at [84, 122] on icon "button" at bounding box center [87, 127] width 10 height 10
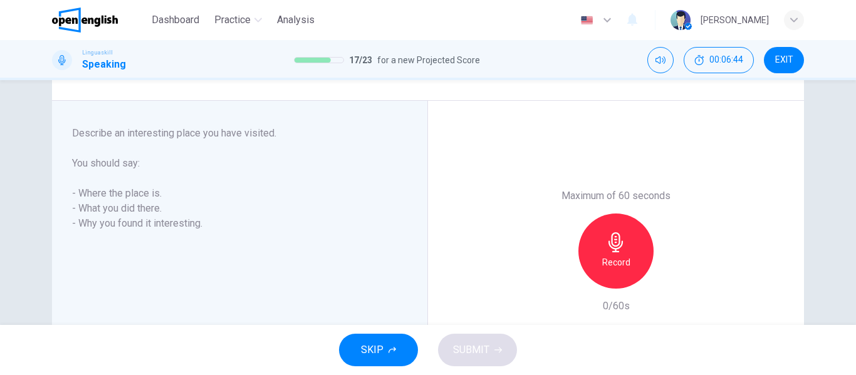
scroll to position [209, 0]
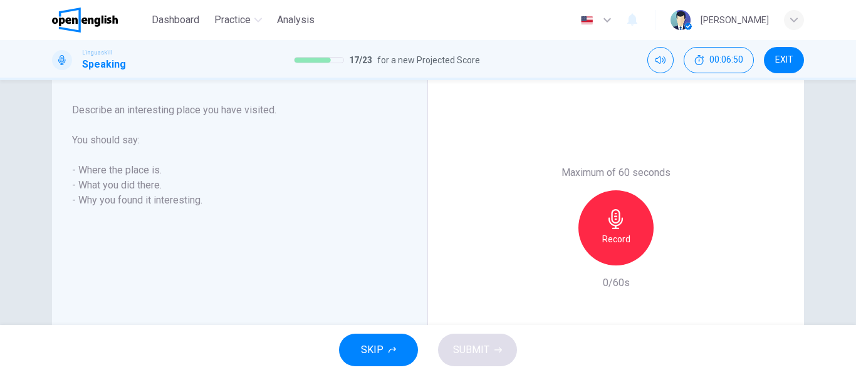
type input "*"
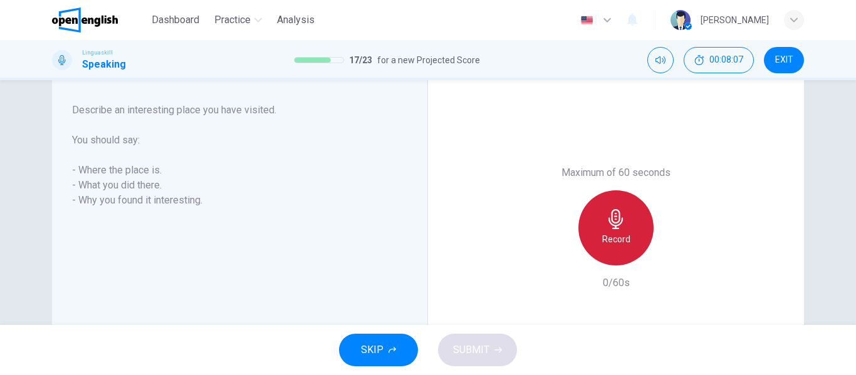
click at [627, 219] on div "Record" at bounding box center [615, 227] width 75 height 75
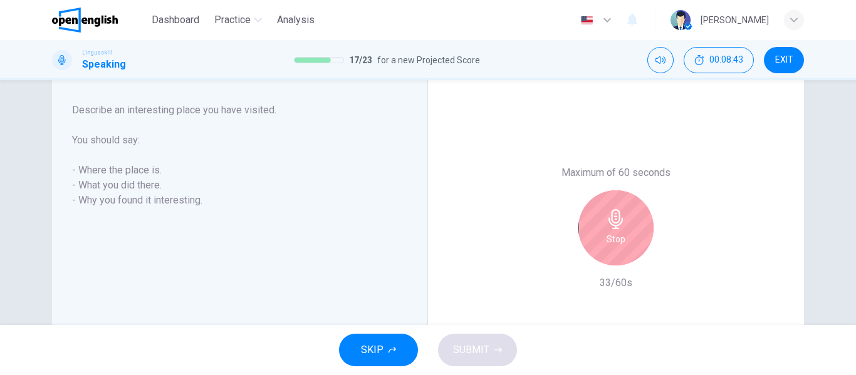
click at [627, 219] on div "Stop" at bounding box center [615, 227] width 75 height 75
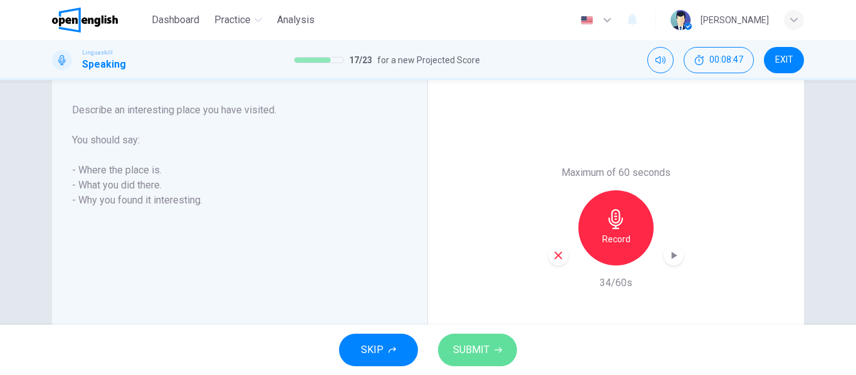
click at [482, 345] on span "SUBMIT" at bounding box center [471, 350] width 36 height 18
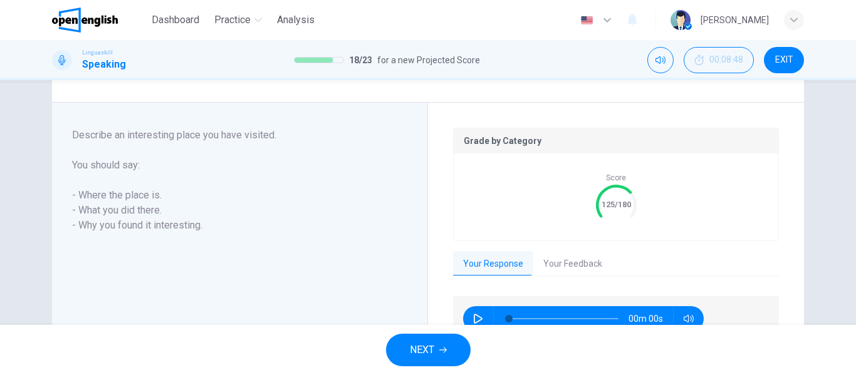
scroll to position [234, 0]
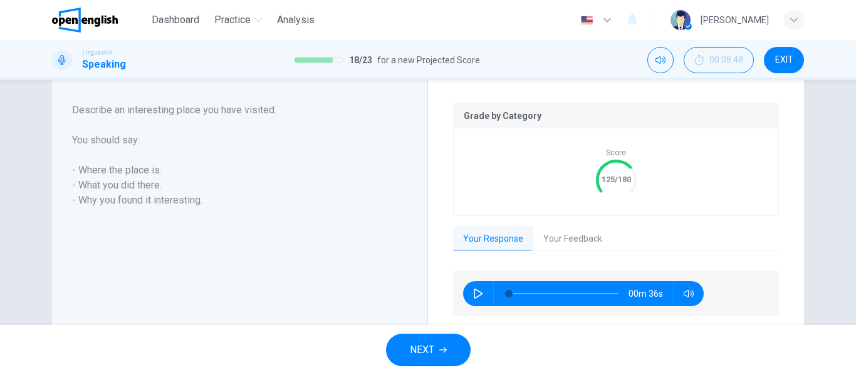
click at [580, 236] on button "Your Feedback" at bounding box center [572, 239] width 79 height 26
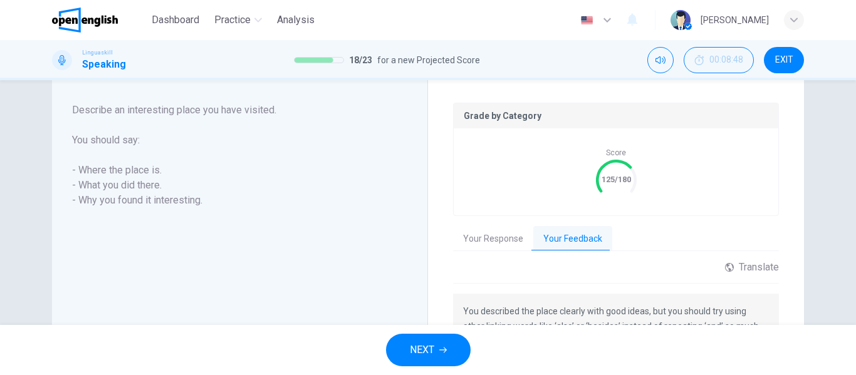
scroll to position [323, 0]
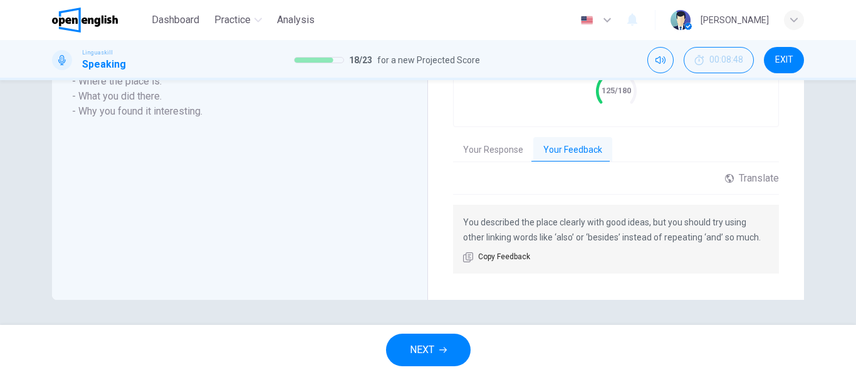
drag, startPoint x: 459, startPoint y: 225, endPoint x: 635, endPoint y: 249, distance: 177.0
click at [635, 249] on div "You described the place clearly with good ideas, but you should try using other…" at bounding box center [616, 239] width 326 height 69
click at [452, 340] on button "NEXT" at bounding box center [428, 350] width 85 height 33
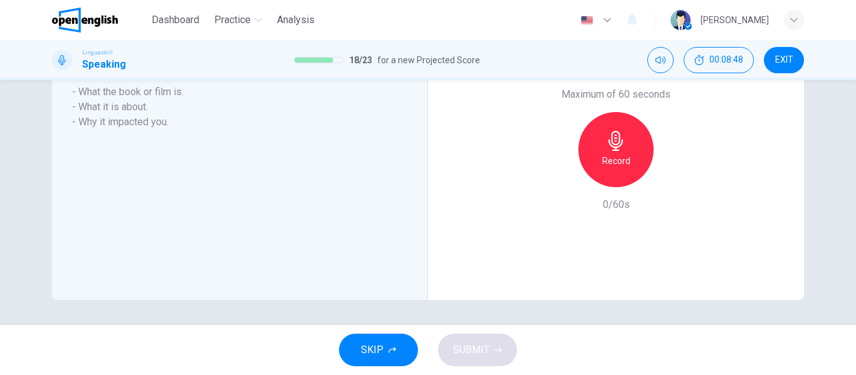
scroll to position [287, 0]
click at [431, 247] on div "Maximum of 60 seconds Record 0/60s" at bounding box center [616, 149] width 376 height 301
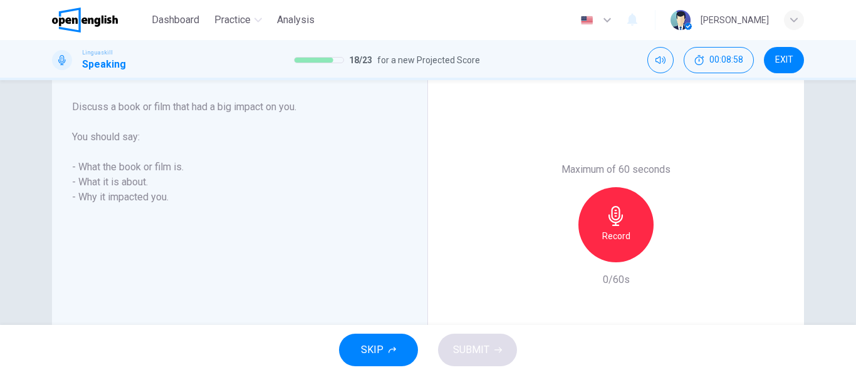
scroll to position [187, 0]
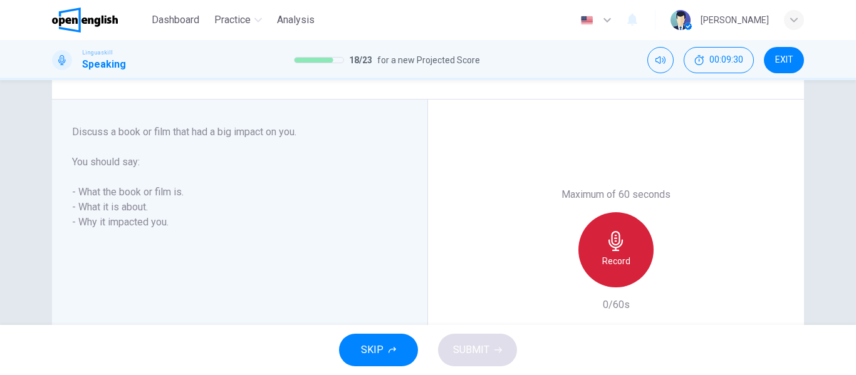
click at [623, 245] on div "Record" at bounding box center [615, 249] width 75 height 75
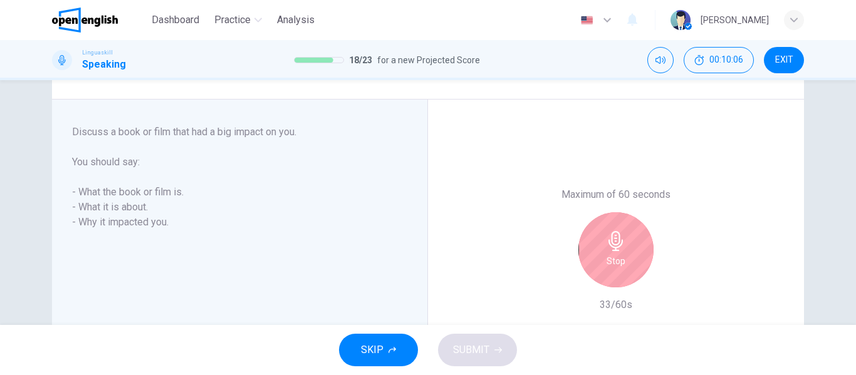
click at [623, 245] on div "Stop" at bounding box center [615, 249] width 75 height 75
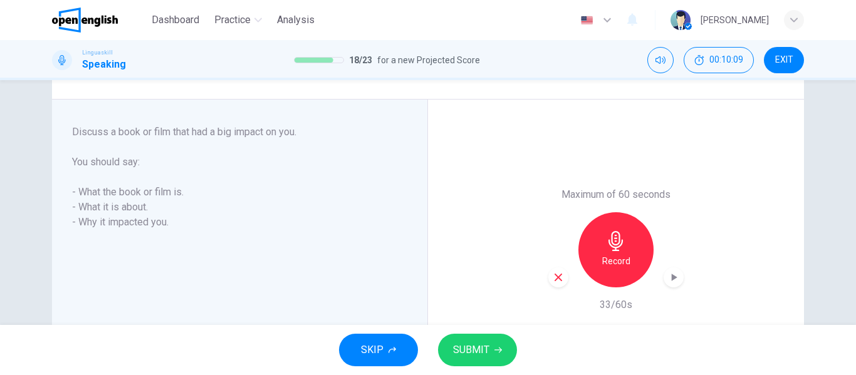
click at [479, 348] on span "SUBMIT" at bounding box center [471, 350] width 36 height 18
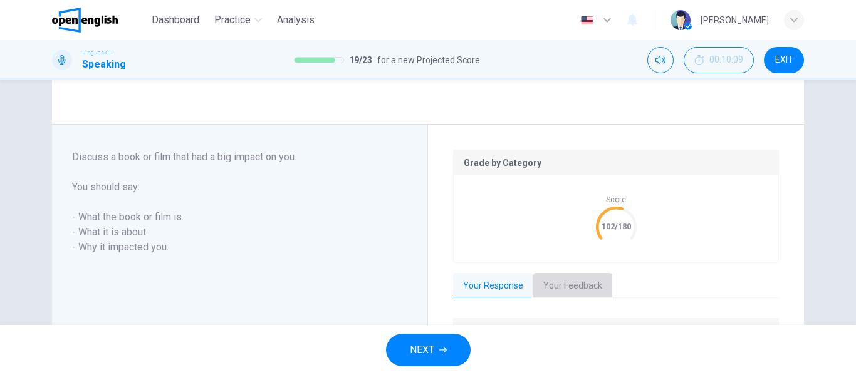
click at [585, 280] on button "Your Feedback" at bounding box center [572, 286] width 79 height 26
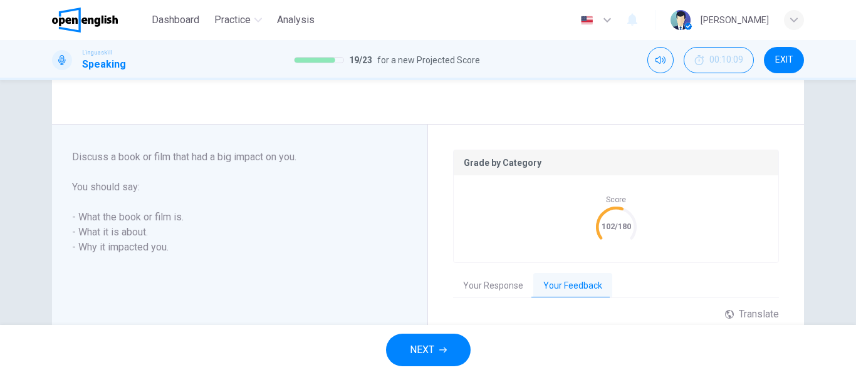
scroll to position [323, 0]
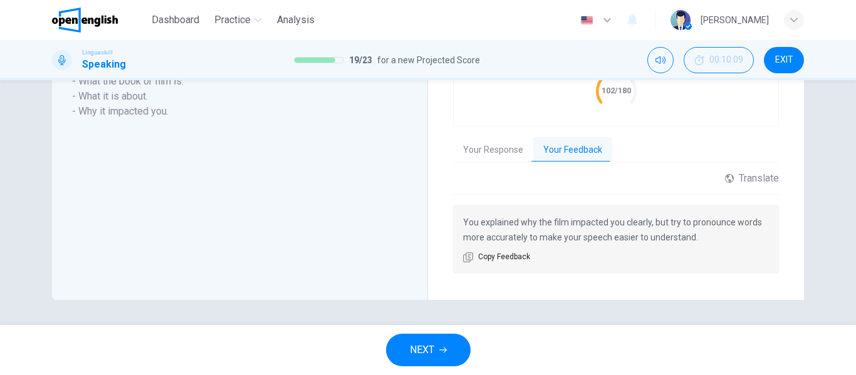
click at [437, 345] on button "NEXT" at bounding box center [428, 350] width 85 height 33
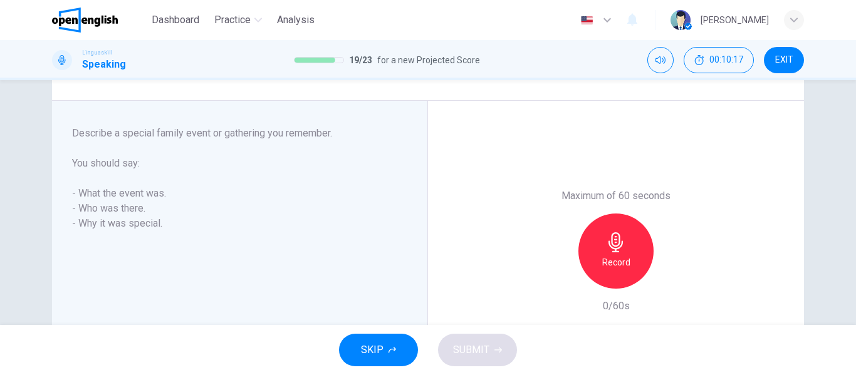
scroll to position [191, 0]
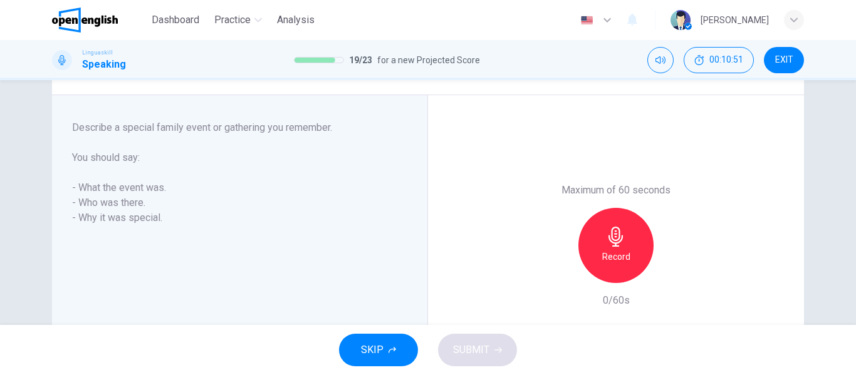
click at [611, 248] on div "Record" at bounding box center [615, 245] width 75 height 75
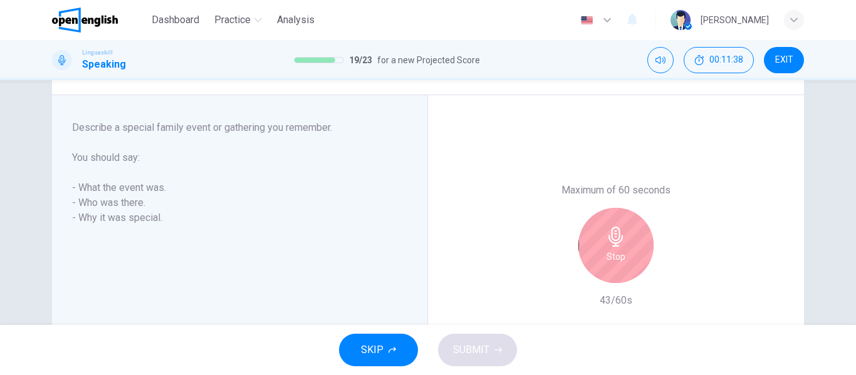
click at [611, 248] on div "Stop" at bounding box center [615, 245] width 75 height 75
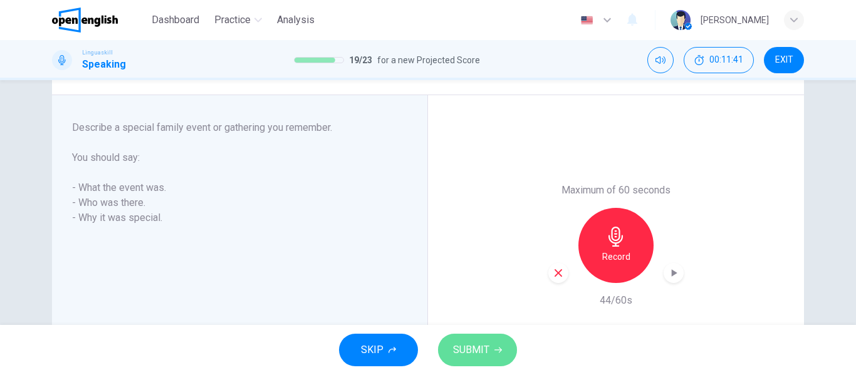
click at [475, 343] on span "SUBMIT" at bounding box center [471, 350] width 36 height 18
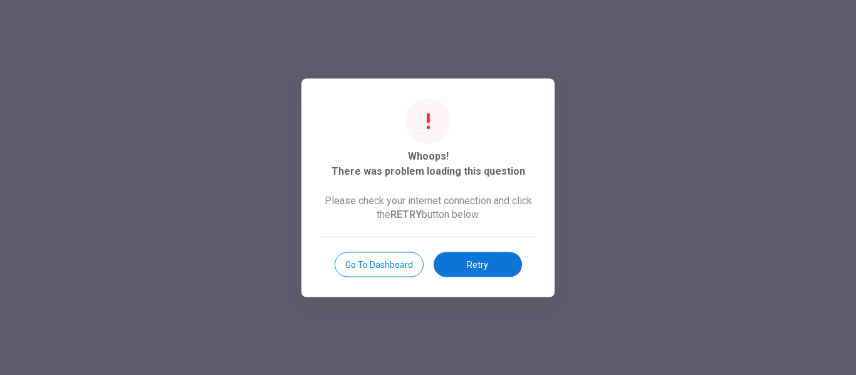
click at [482, 269] on button "Retry" at bounding box center [478, 264] width 88 height 25
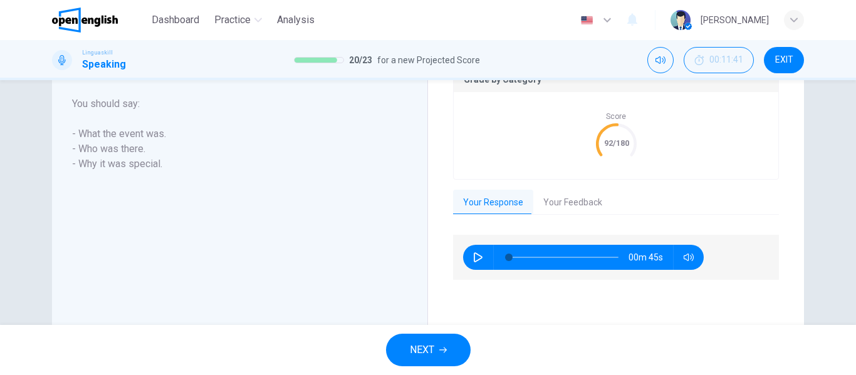
scroll to position [289, 0]
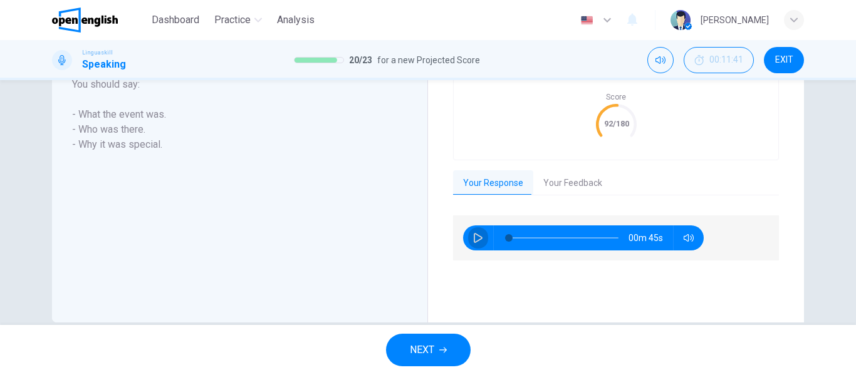
click at [474, 235] on icon "button" at bounding box center [478, 238] width 9 height 10
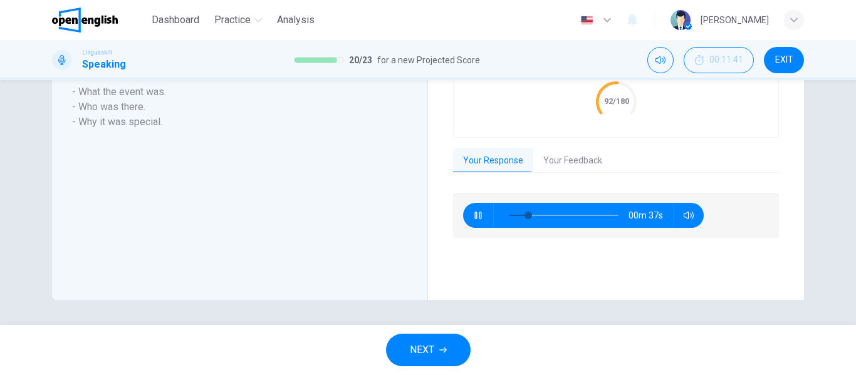
type input "**"
click at [559, 160] on button "Your Feedback" at bounding box center [572, 161] width 79 height 26
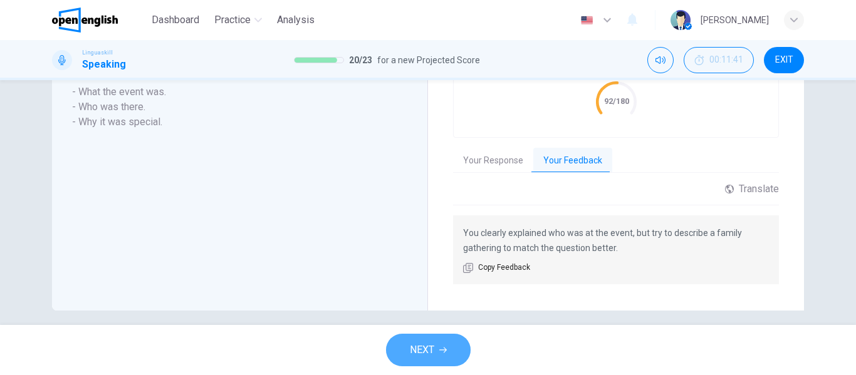
click at [429, 345] on span "NEXT" at bounding box center [422, 350] width 24 height 18
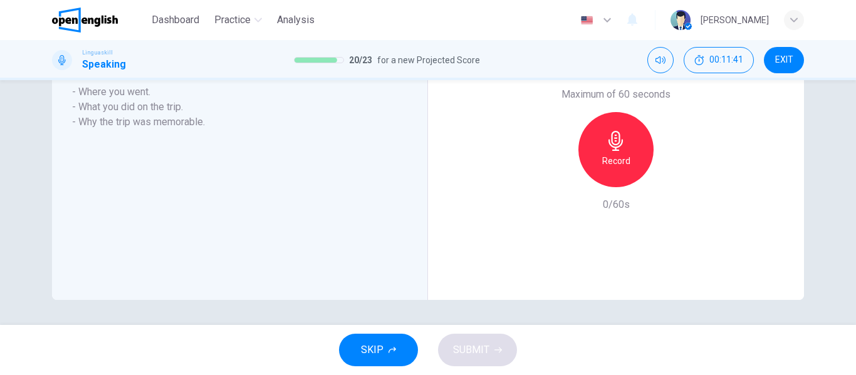
scroll to position [287, 0]
click at [557, 206] on div "Maximum of 60 seconds Record 0/60s" at bounding box center [615, 149] width 135 height 125
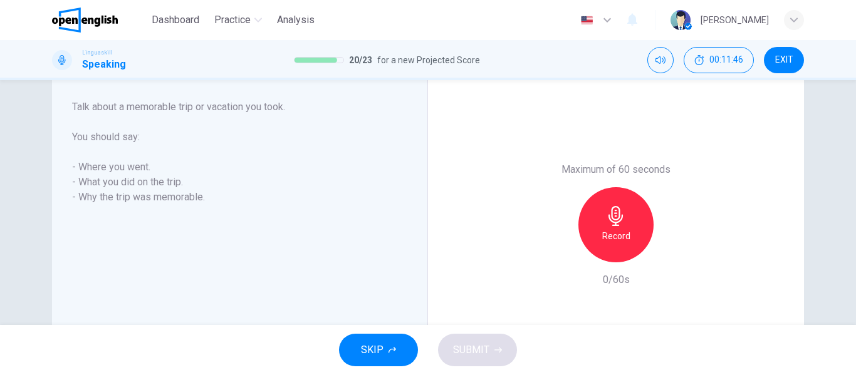
scroll to position [187, 0]
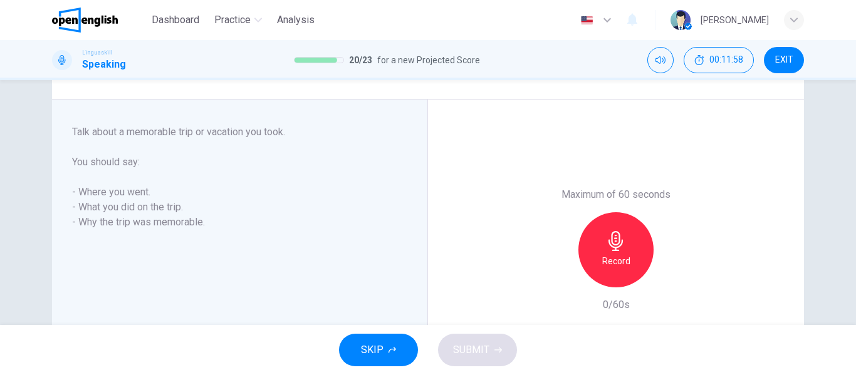
click at [615, 248] on icon "button" at bounding box center [616, 241] width 20 height 20
click at [491, 355] on button "SUBMIT" at bounding box center [477, 350] width 79 height 33
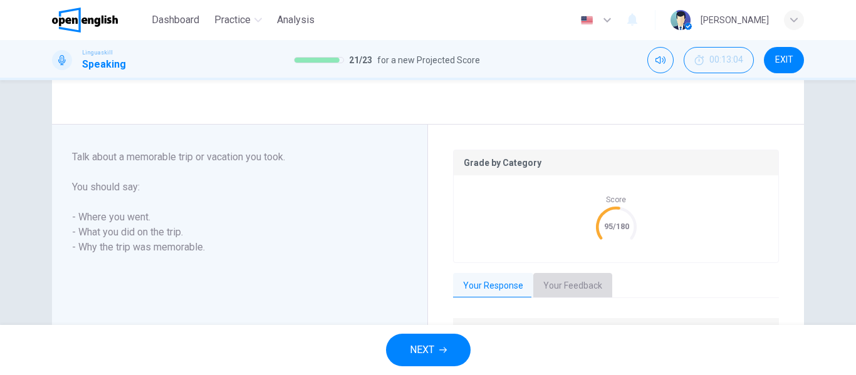
click at [575, 288] on button "Your Feedback" at bounding box center [572, 286] width 79 height 26
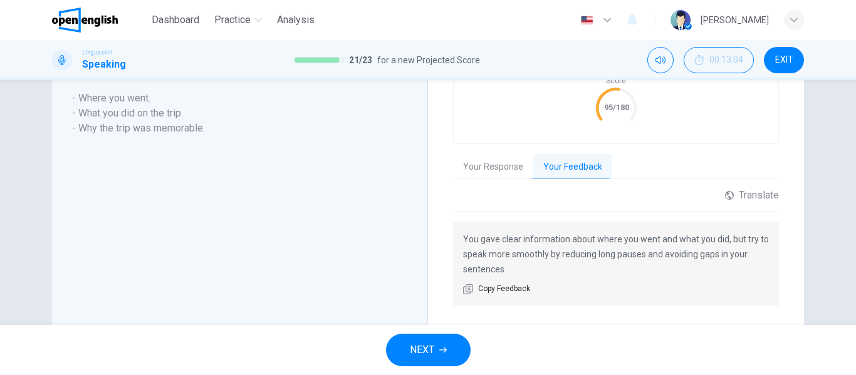
scroll to position [338, 0]
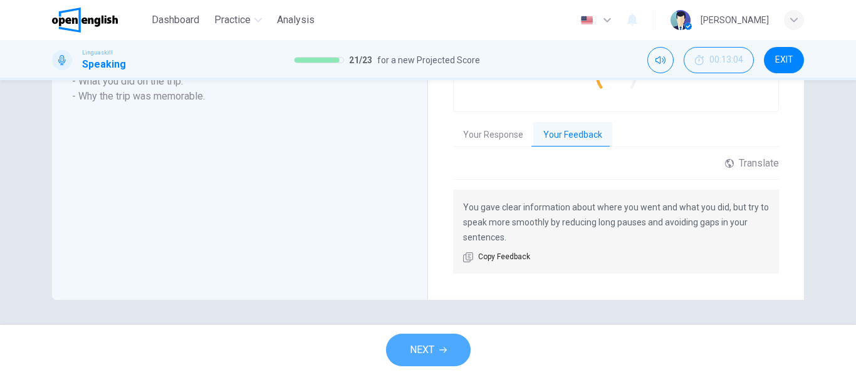
click at [448, 353] on button "NEXT" at bounding box center [428, 350] width 85 height 33
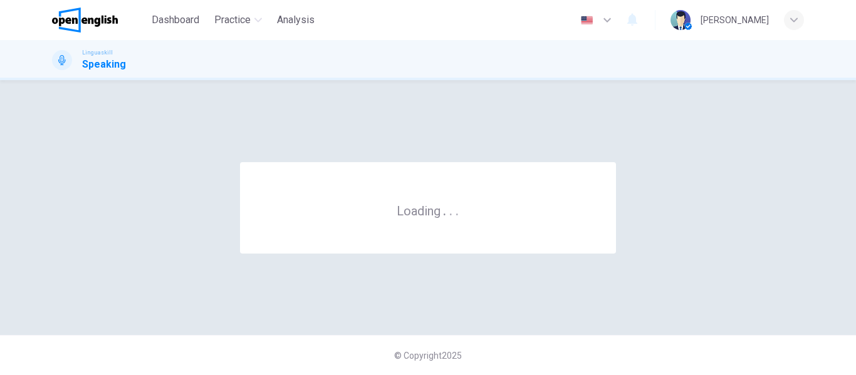
scroll to position [0, 0]
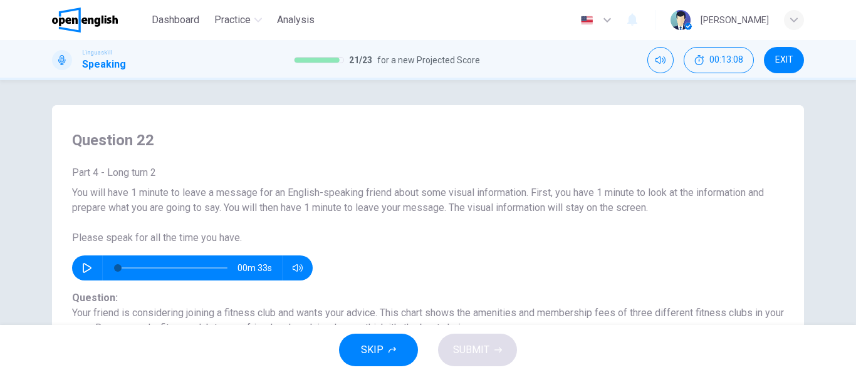
click at [78, 265] on button "button" at bounding box center [87, 268] width 20 height 25
type input "**"
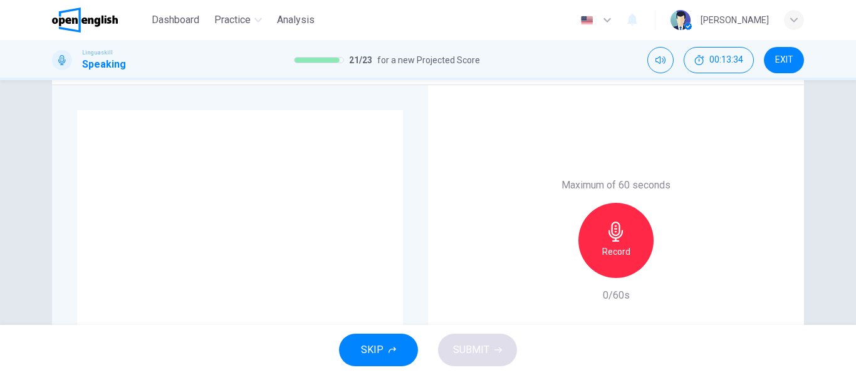
scroll to position [276, 0]
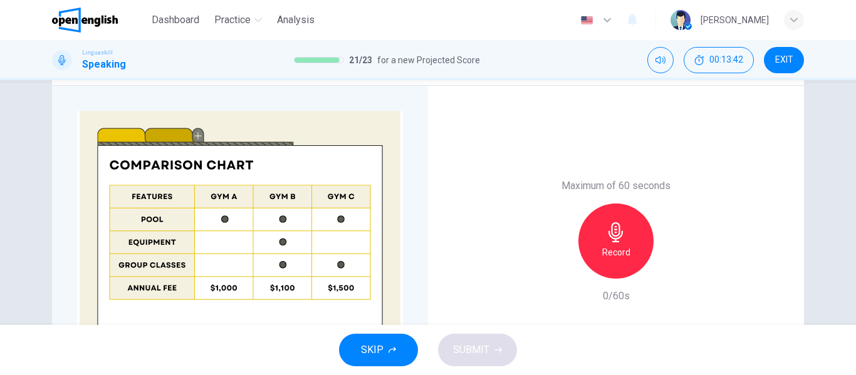
type input "*"
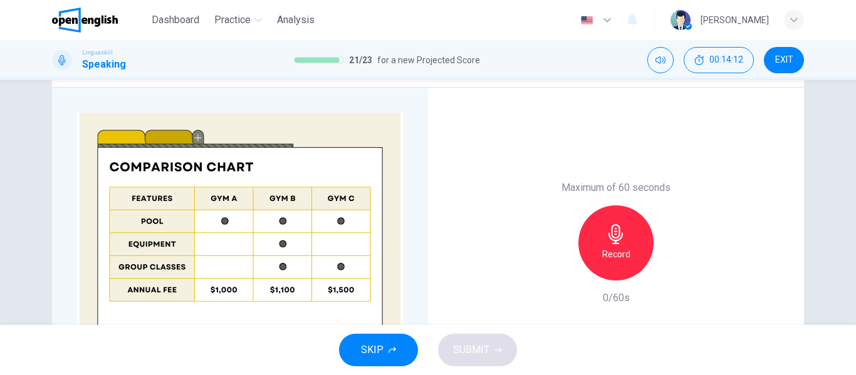
scroll to position [299, 0]
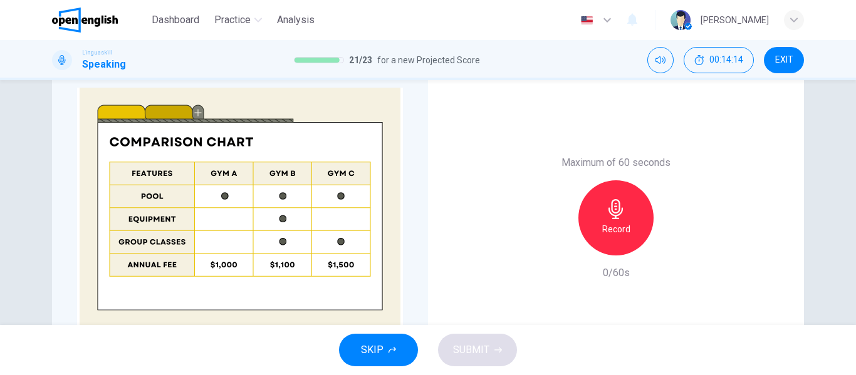
click at [618, 211] on icon "button" at bounding box center [615, 209] width 14 height 20
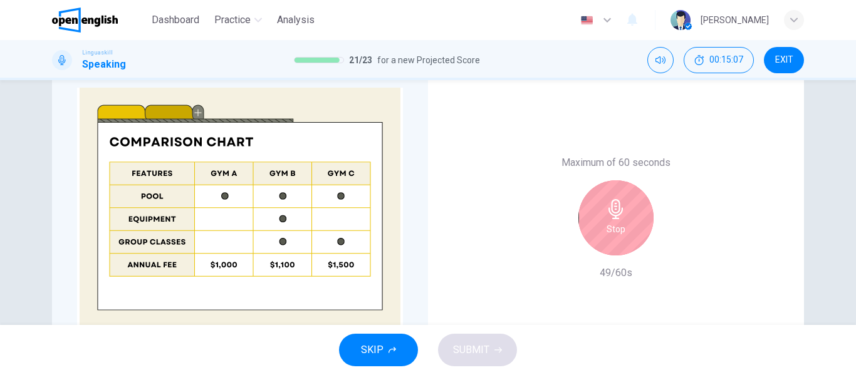
click at [618, 211] on icon "button" at bounding box center [615, 209] width 14 height 20
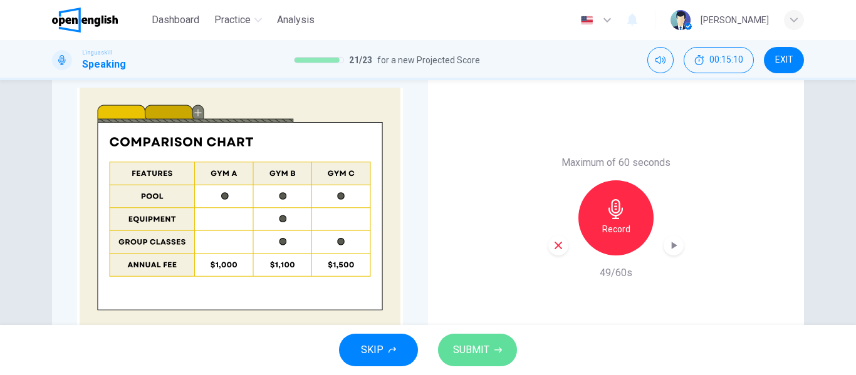
click at [489, 345] on button "SUBMIT" at bounding box center [477, 350] width 79 height 33
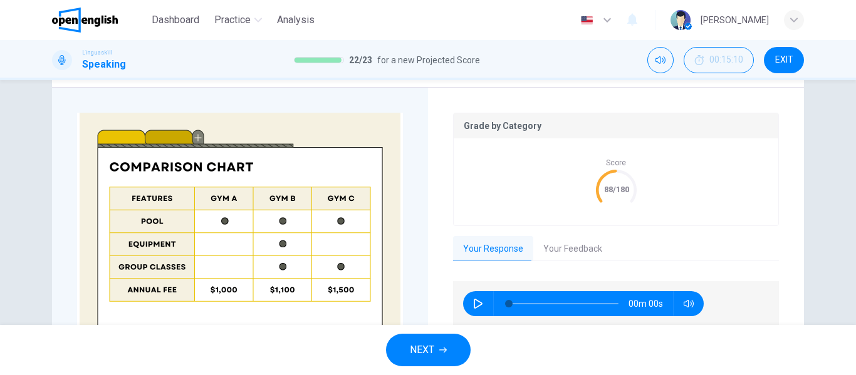
scroll to position [324, 0]
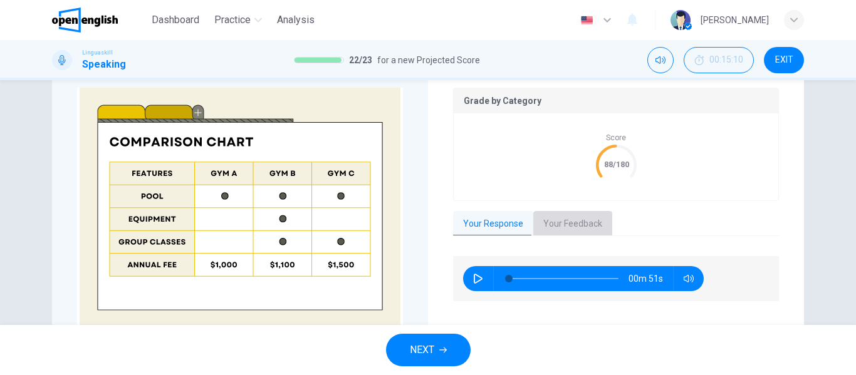
click at [556, 229] on button "Your Feedback" at bounding box center [572, 224] width 79 height 26
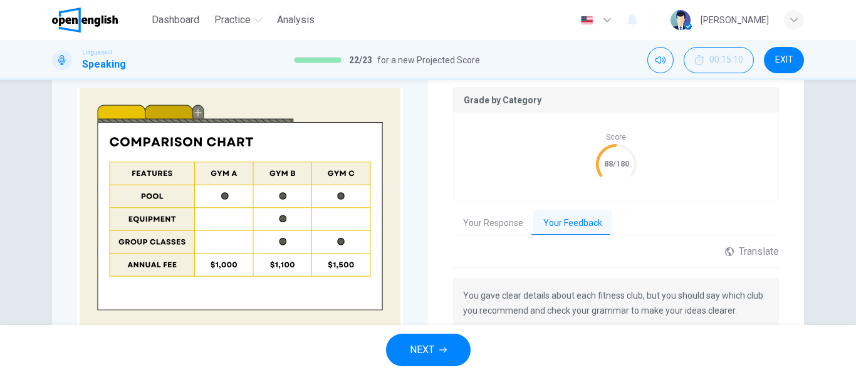
scroll to position [398, 0]
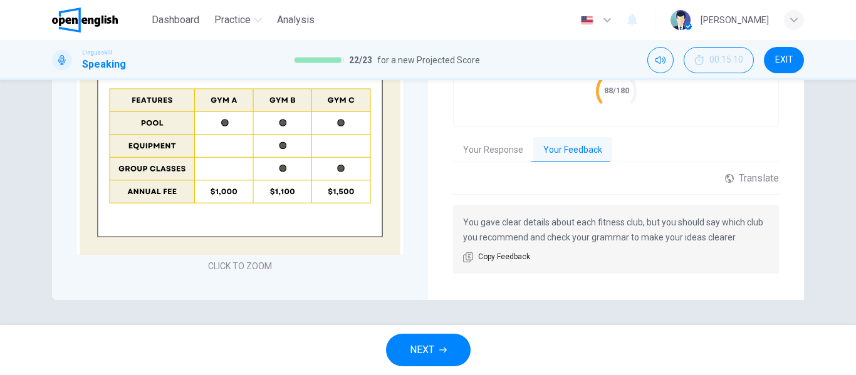
drag, startPoint x: 462, startPoint y: 222, endPoint x: 590, endPoint y: 242, distance: 128.8
click at [590, 242] on p "You gave clear details about each fitness club, but you should say which club y…" at bounding box center [616, 230] width 306 height 30
drag, startPoint x: 462, startPoint y: 219, endPoint x: 635, endPoint y: 230, distance: 173.3
click at [635, 230] on p "You gave clear details about each fitness club, but you should say which club y…" at bounding box center [616, 230] width 306 height 30
click at [516, 256] on span "Copy Feedback" at bounding box center [504, 257] width 52 height 13
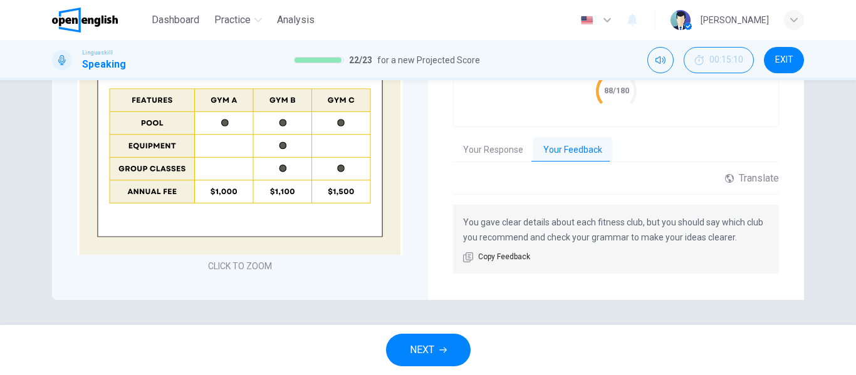
click at [440, 352] on icon "button" at bounding box center [443, 350] width 8 height 8
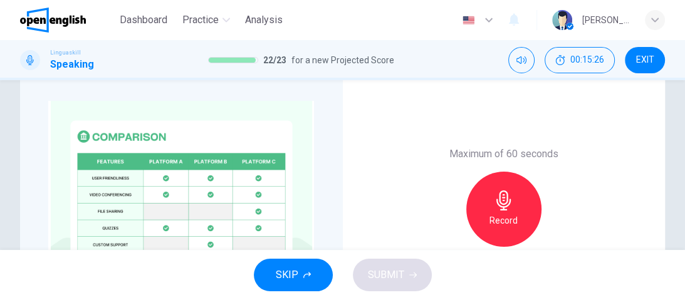
scroll to position [363, 0]
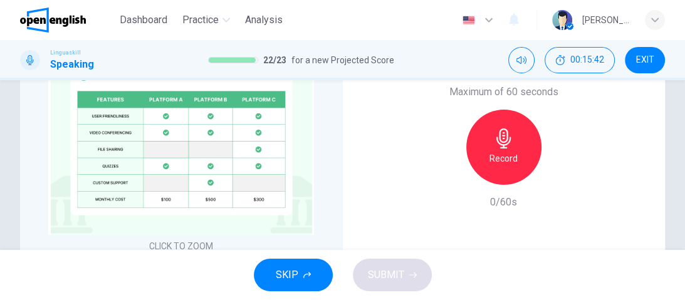
click at [494, 130] on icon "button" at bounding box center [504, 138] width 20 height 20
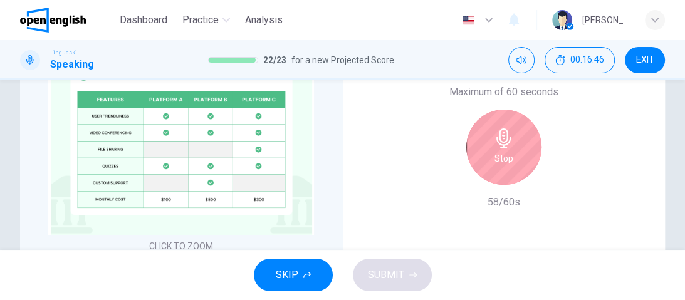
click at [499, 145] on icon "button" at bounding box center [503, 138] width 14 height 20
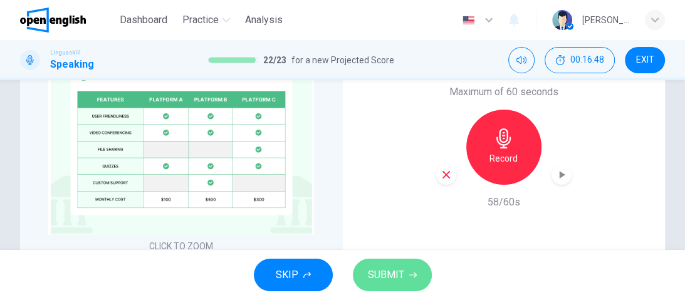
click at [377, 276] on span "SUBMIT" at bounding box center [386, 275] width 36 height 18
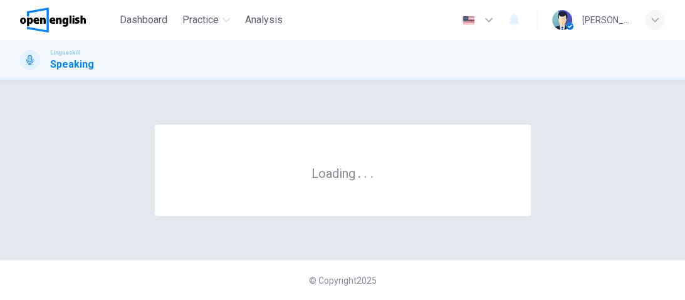
scroll to position [0, 0]
